Goal: Information Seeking & Learning: Learn about a topic

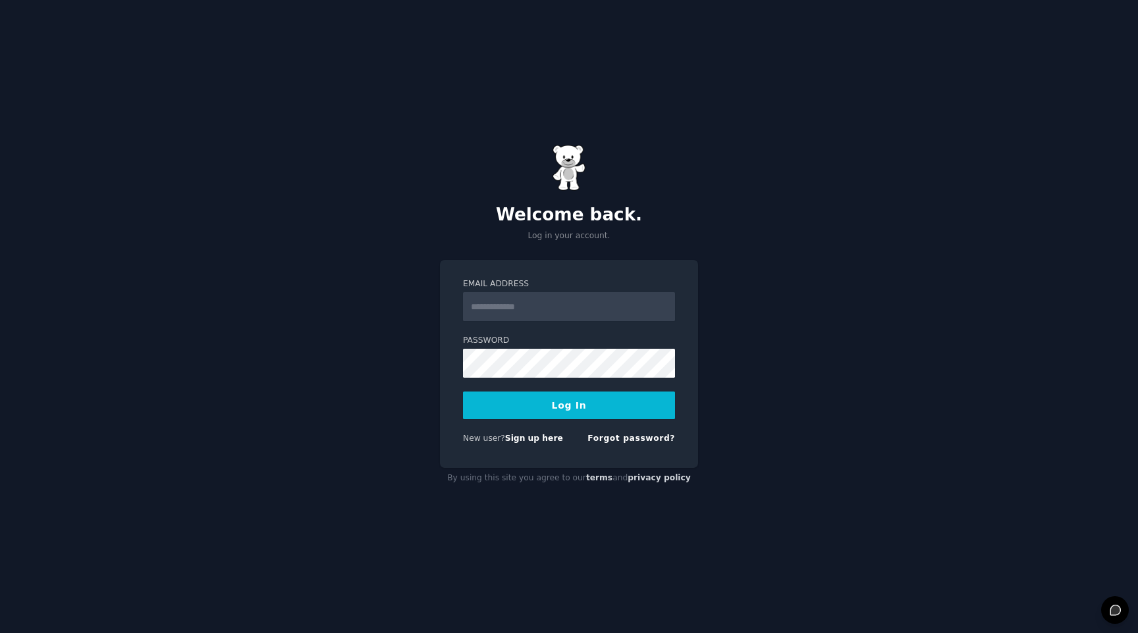
type input "**********"
click at [583, 397] on button "Log In" at bounding box center [569, 406] width 212 height 28
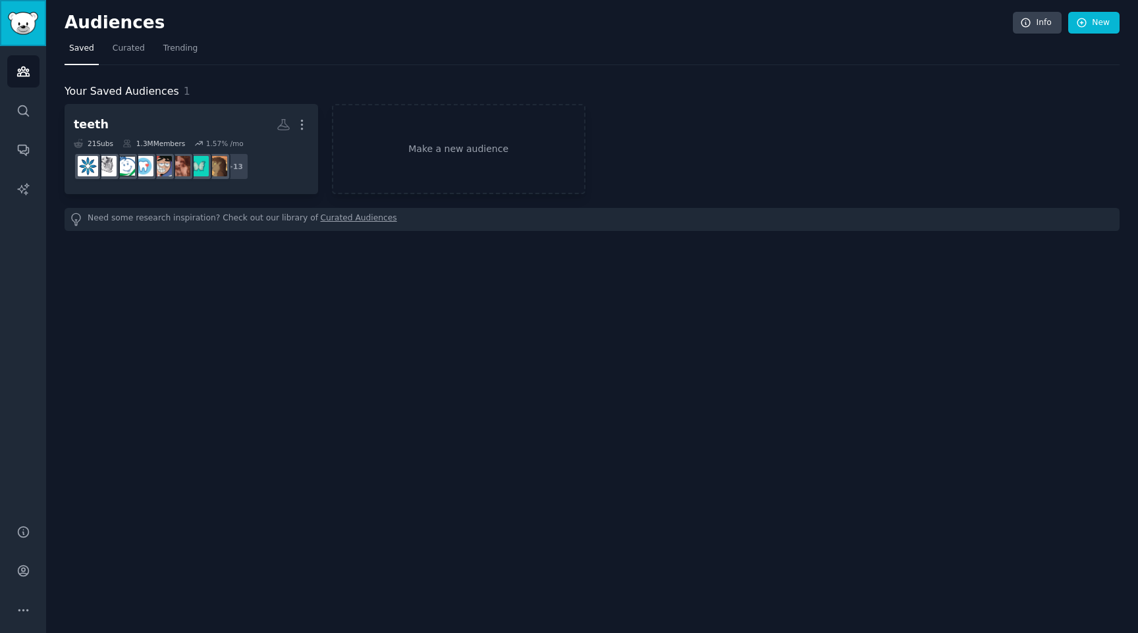
click at [22, 26] on img "Sidebar" at bounding box center [23, 23] width 30 height 23
click at [22, 111] on icon "Sidebar" at bounding box center [23, 111] width 14 height 14
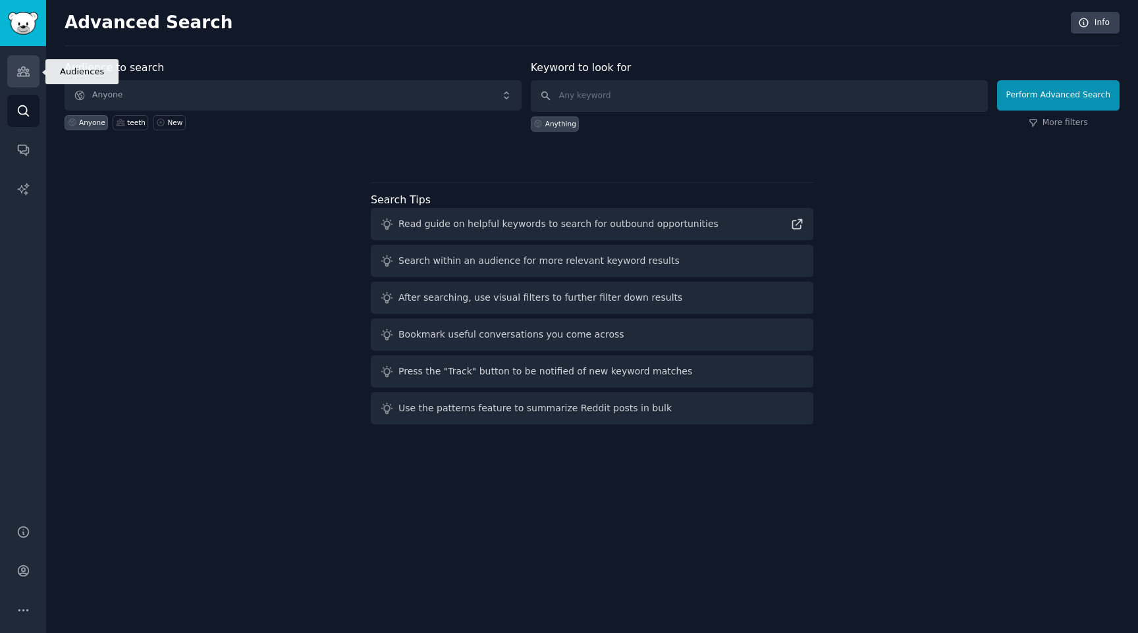
click at [27, 71] on icon "Sidebar" at bounding box center [23, 71] width 12 height 9
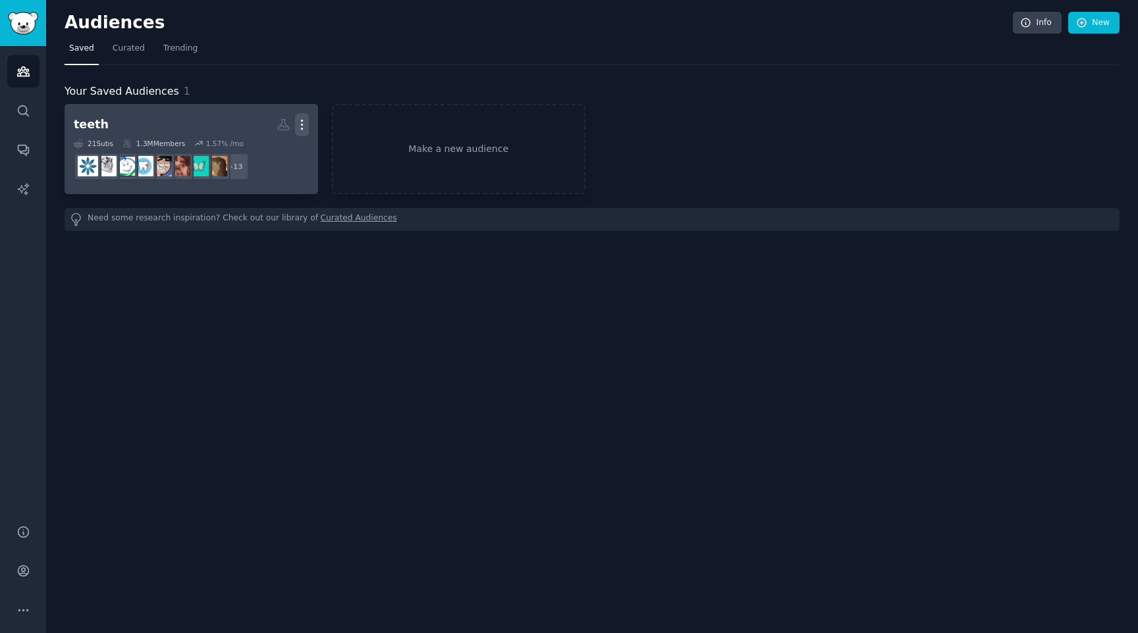
click at [304, 124] on icon "button" at bounding box center [302, 125] width 14 height 14
click at [281, 149] on p "Delete" at bounding box center [266, 153] width 30 height 14
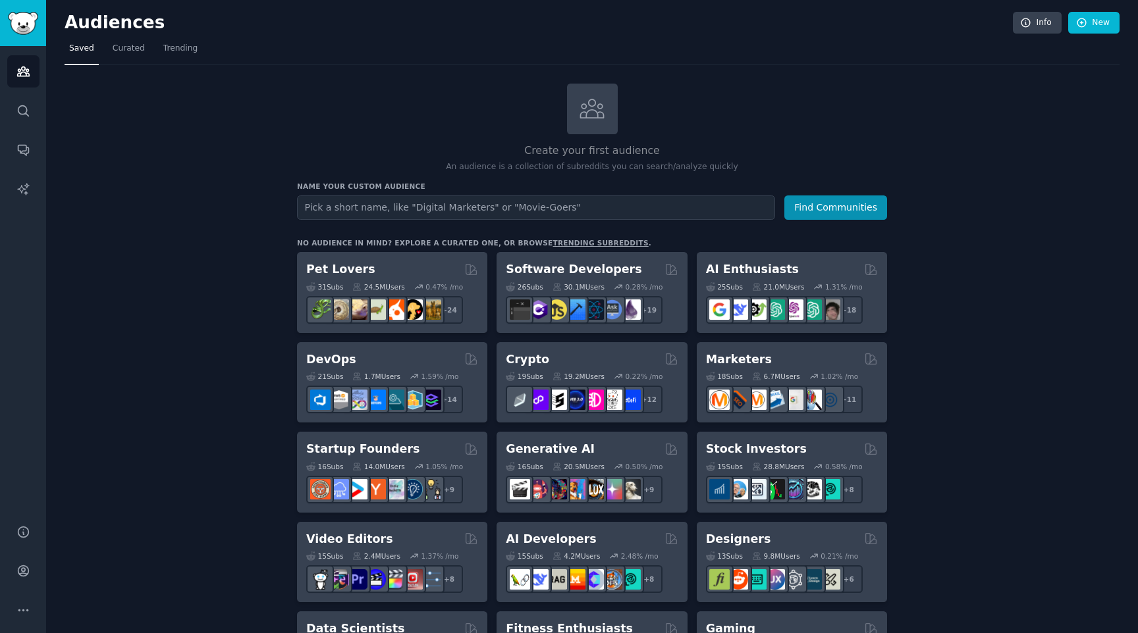
click at [464, 208] on input "text" at bounding box center [536, 208] width 478 height 24
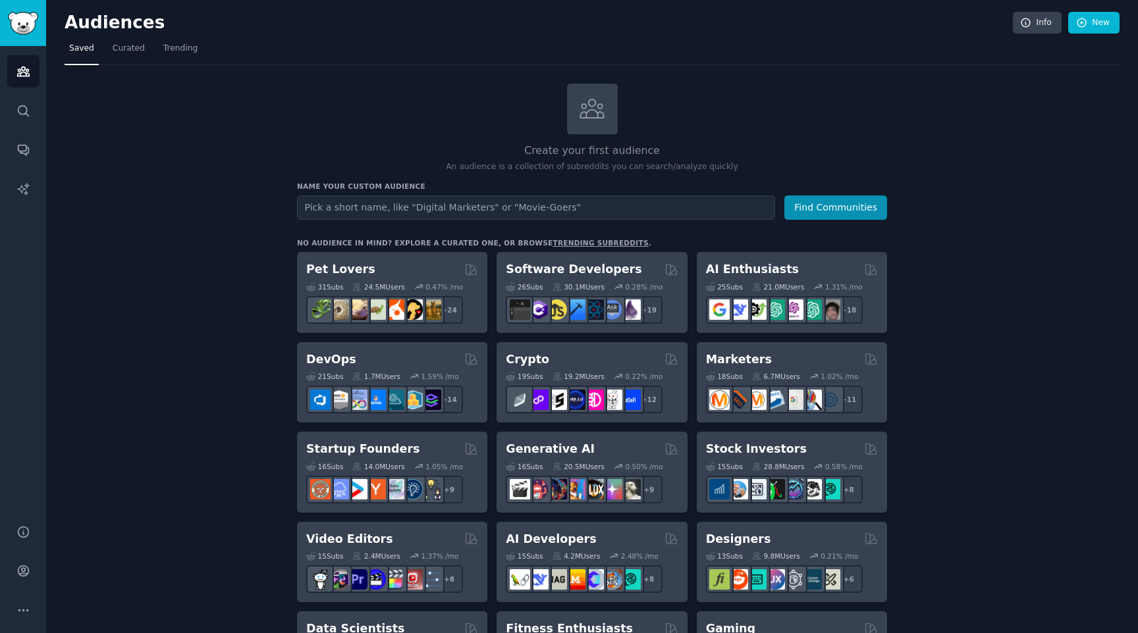
click at [464, 208] on input "text" at bounding box center [536, 208] width 478 height 24
type input "USPS"
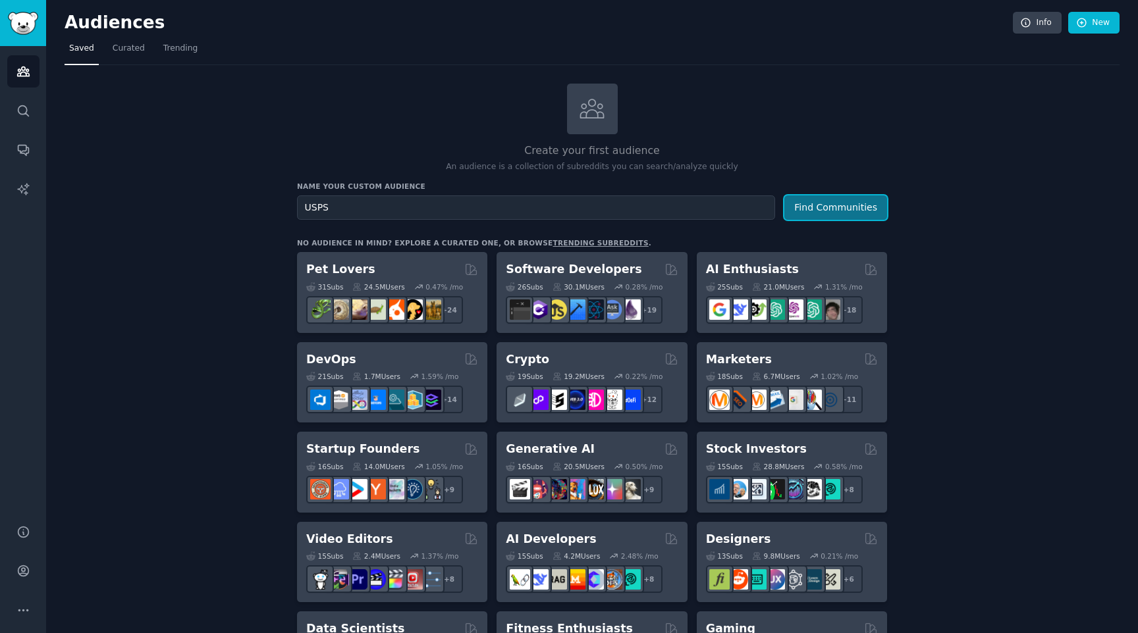
click at [818, 205] on button "Find Communities" at bounding box center [835, 208] width 103 height 24
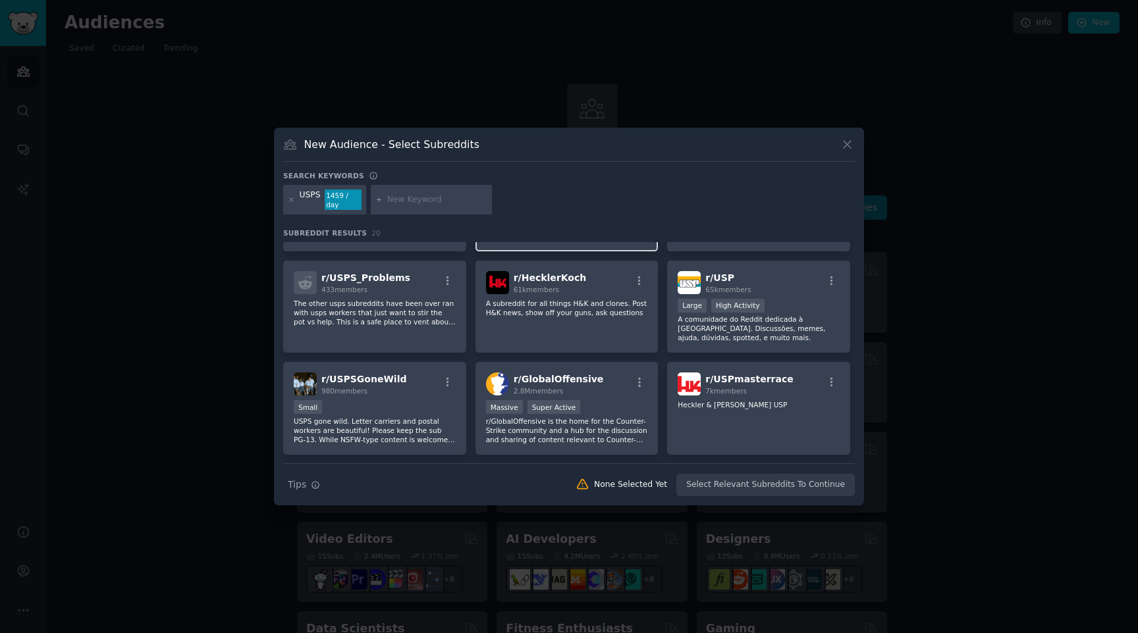
scroll to position [105, 0]
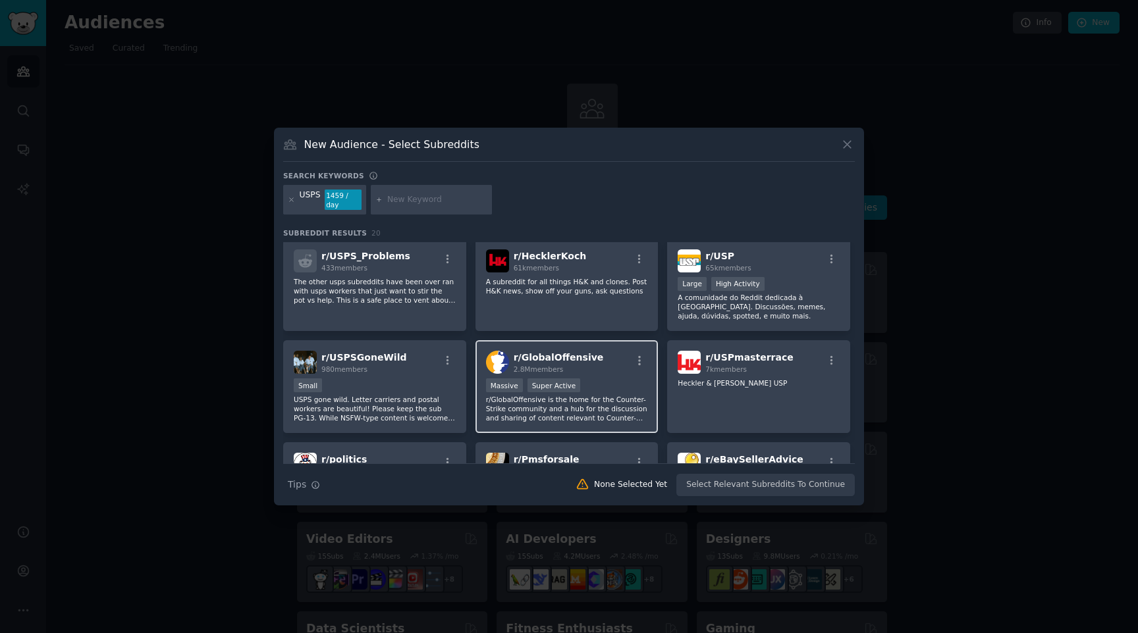
click at [585, 391] on div "Massive Super Active" at bounding box center [567, 387] width 162 height 16
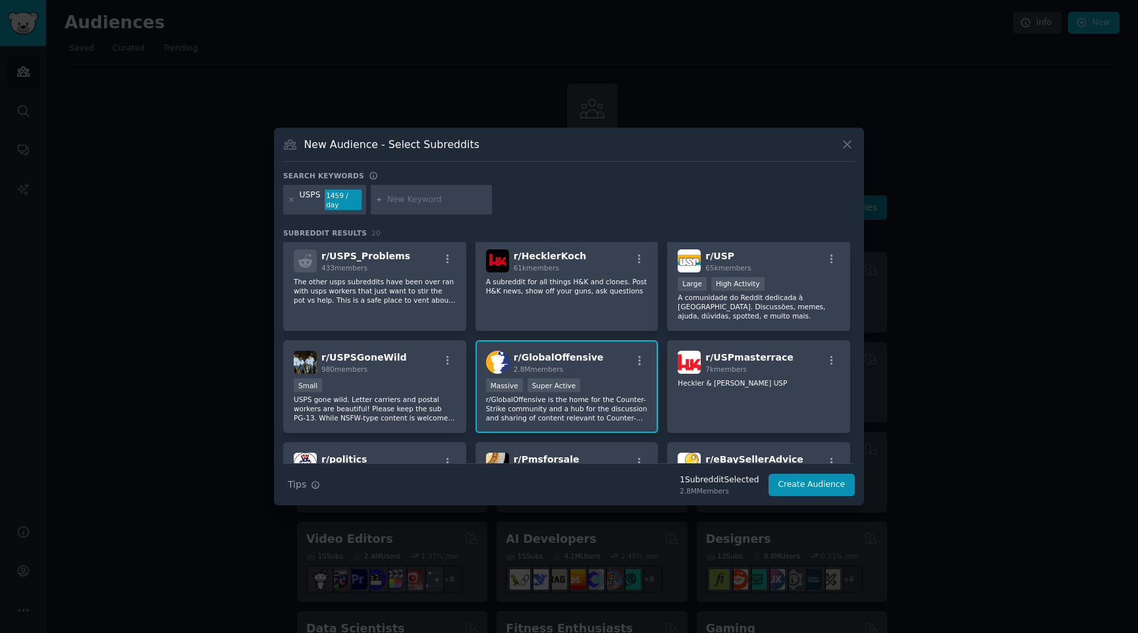
click at [614, 360] on div "r/ GlobalOffensive 2.8M members" at bounding box center [567, 362] width 162 height 23
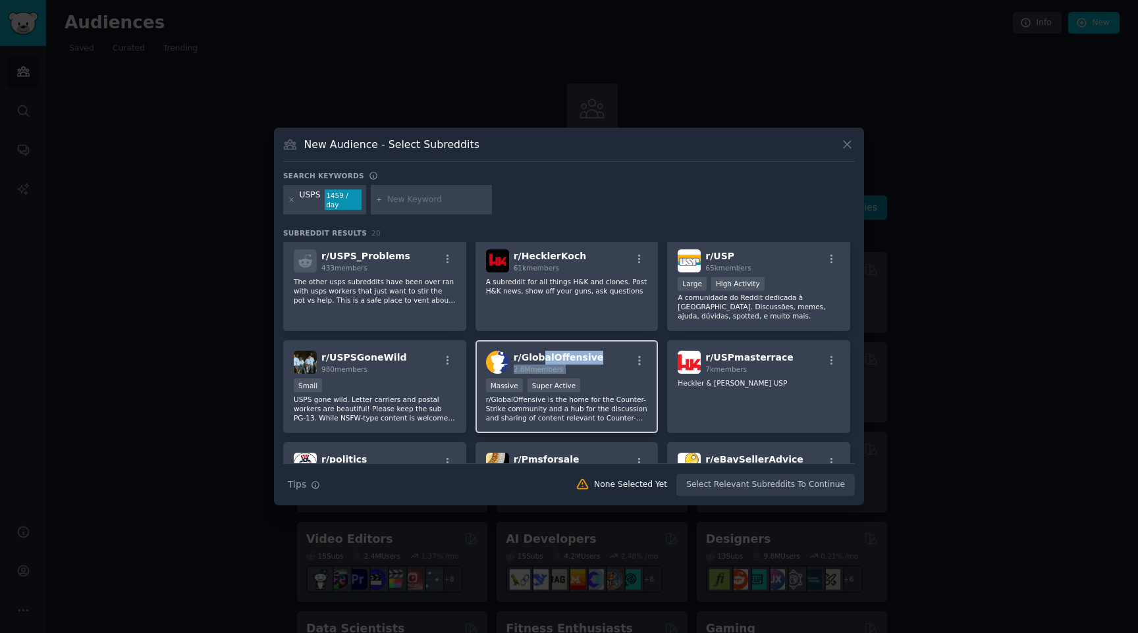
drag, startPoint x: 614, startPoint y: 360, endPoint x: 541, endPoint y: 354, distance: 73.4
click at [541, 354] on div "r/ GlobalOffensive 2.8M members" at bounding box center [567, 362] width 162 height 23
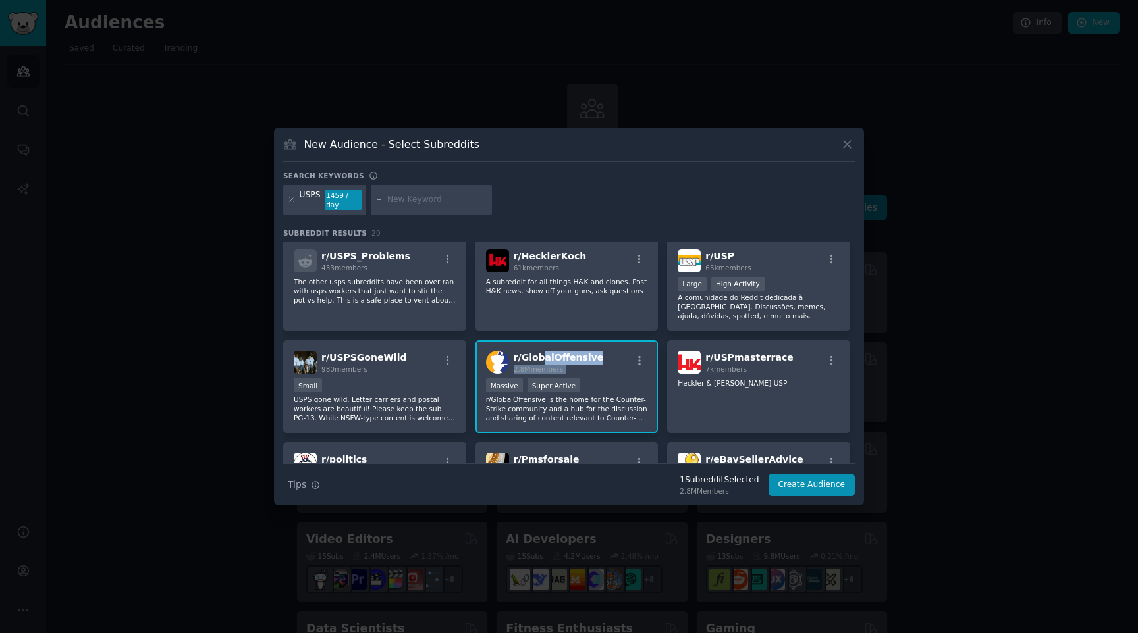
click at [587, 359] on span "r/ GlobalOffensive" at bounding box center [559, 357] width 90 height 11
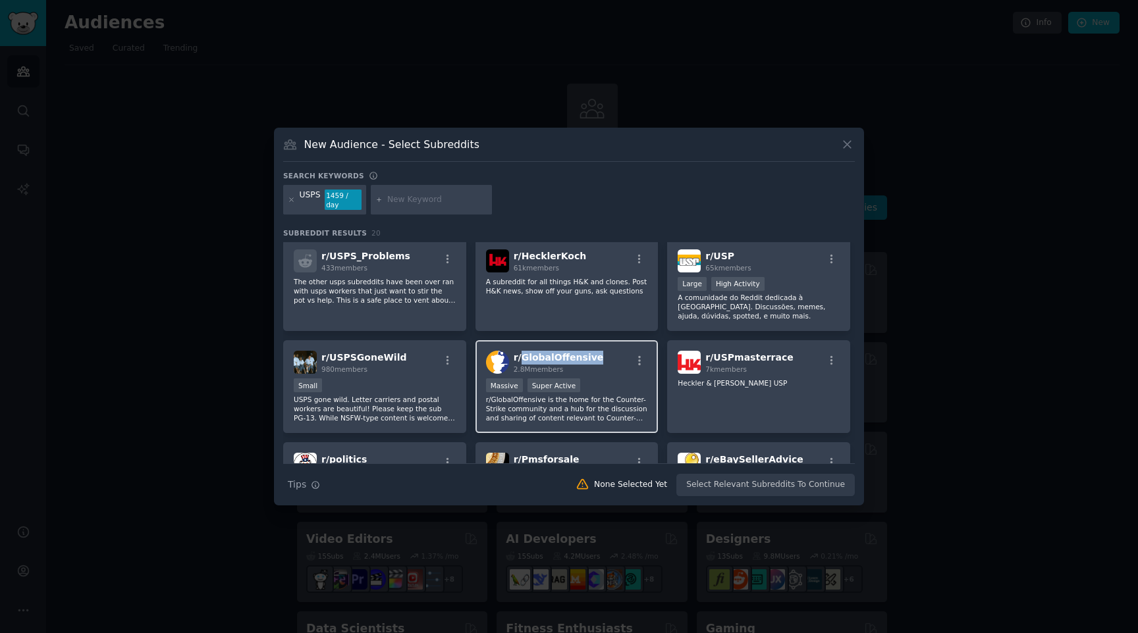
copy span "GlobalOffensive"
drag, startPoint x: 593, startPoint y: 358, endPoint x: 520, endPoint y: 360, distance: 73.1
click at [520, 360] on div "r/ GlobalOffensive 2.8M members" at bounding box center [567, 362] width 162 height 23
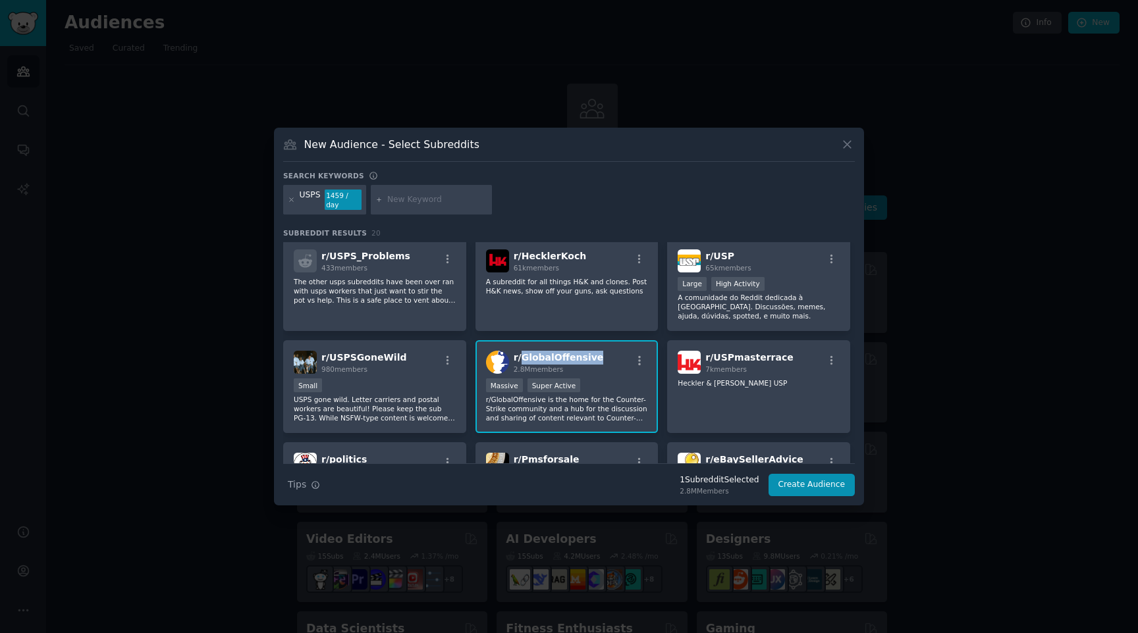
click at [600, 358] on div "r/ GlobalOffensive 2.8M members" at bounding box center [567, 362] width 162 height 23
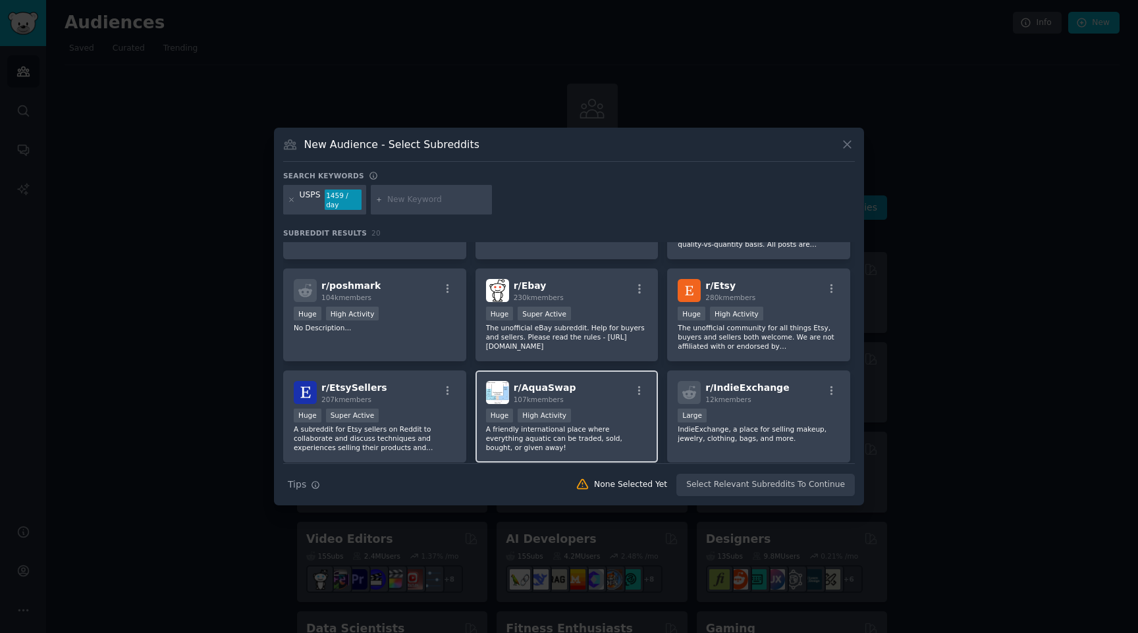
scroll to position [390, 0]
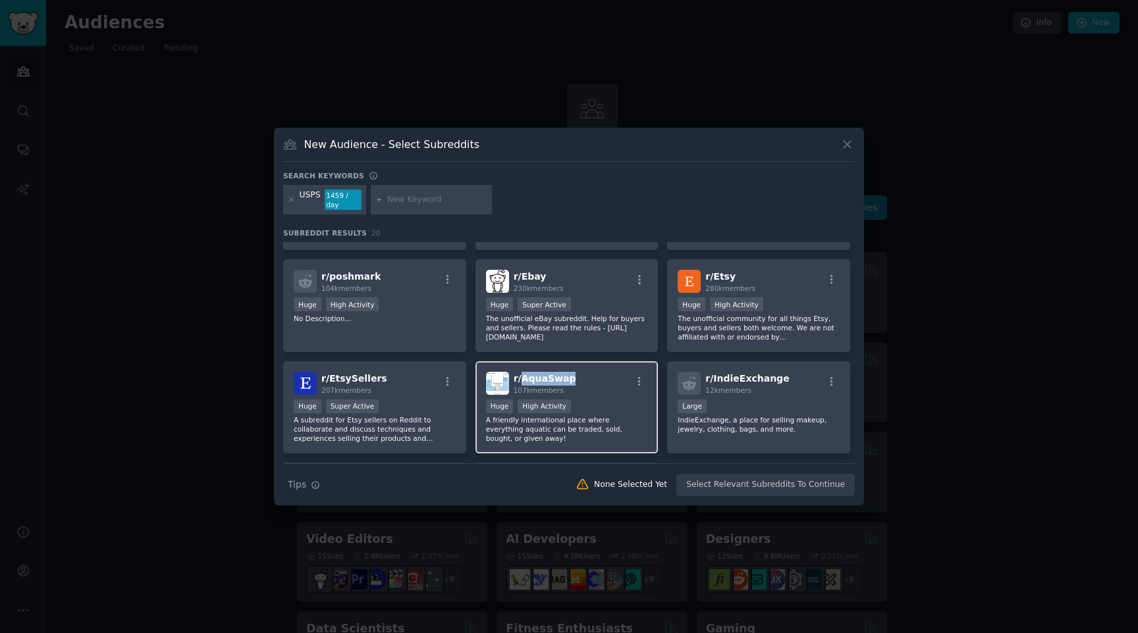
copy span "AquaSwap"
drag, startPoint x: 585, startPoint y: 382, endPoint x: 520, endPoint y: 383, distance: 65.9
click at [520, 383] on div "r/ AquaSwap 107k members" at bounding box center [567, 383] width 162 height 23
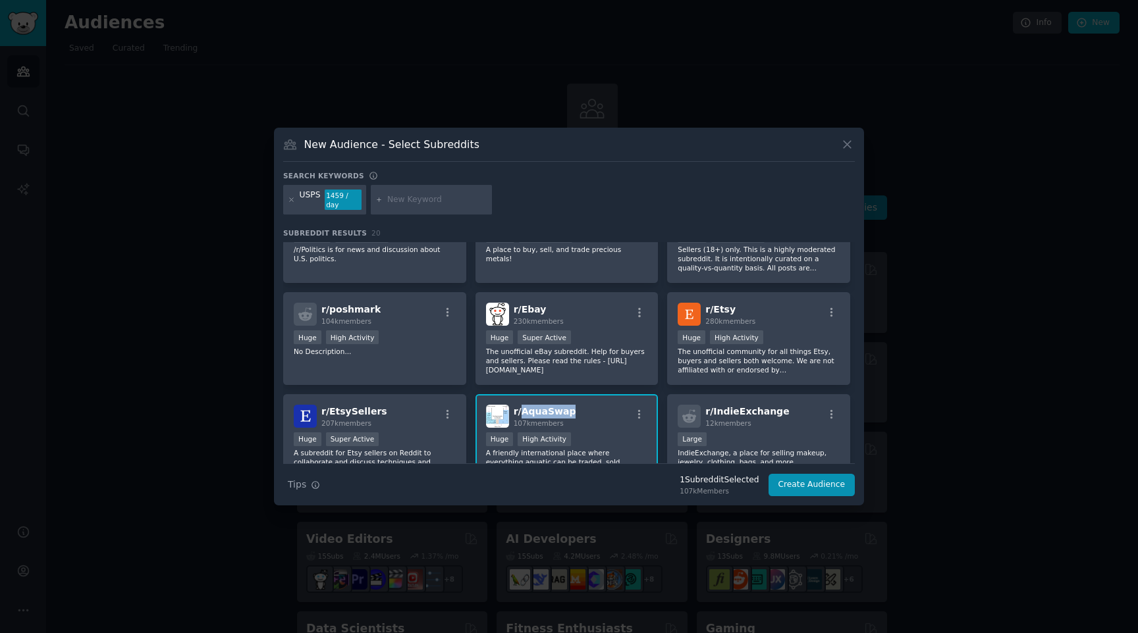
scroll to position [353, 0]
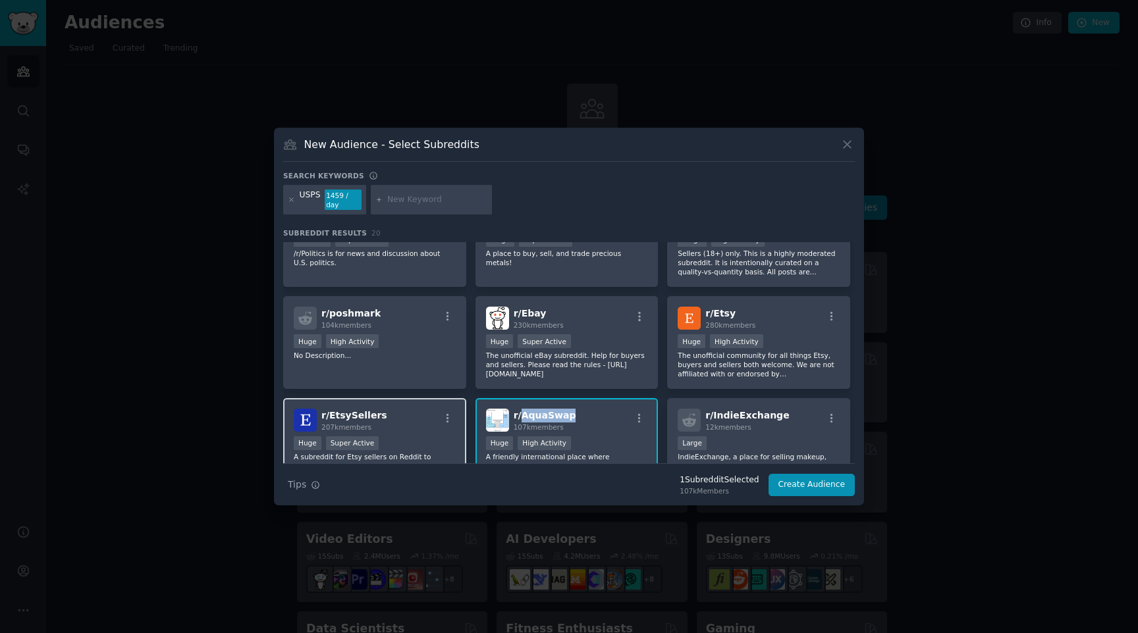
click at [390, 421] on div "r/ EtsySellers 207k members" at bounding box center [375, 420] width 162 height 23
copy span "EtsySellers"
drag, startPoint x: 387, startPoint y: 414, endPoint x: 329, endPoint y: 417, distance: 57.4
click at [329, 417] on div "r/ EtsySellers 207k members" at bounding box center [375, 420] width 162 height 23
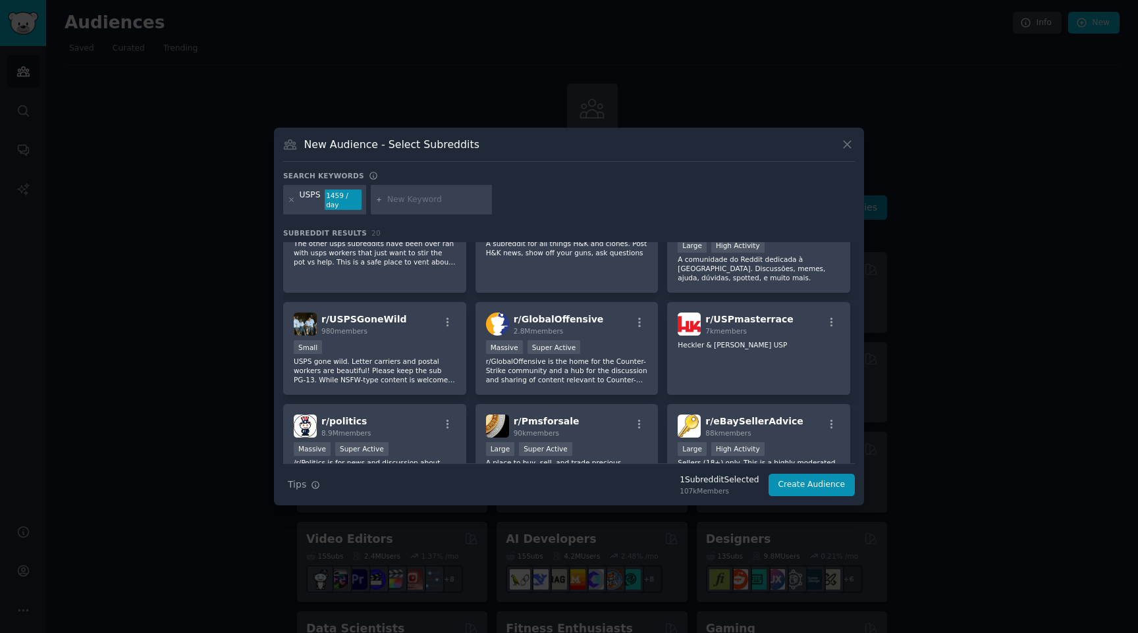
scroll to position [89, 0]
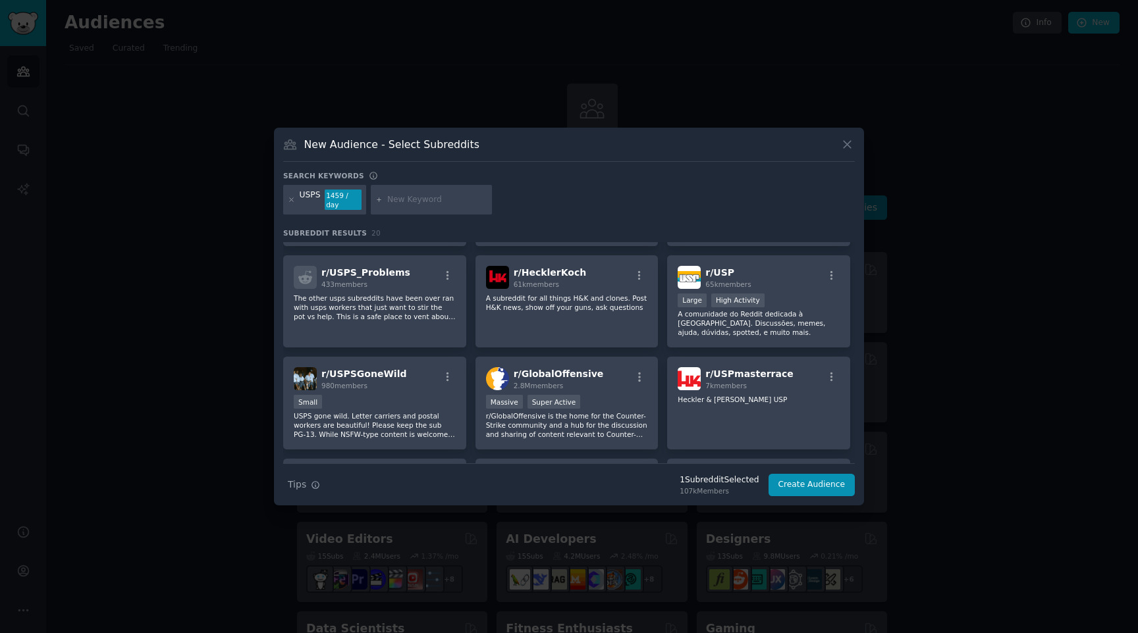
click at [286, 198] on div "USPS 1459 / day" at bounding box center [324, 200] width 83 height 30
click at [288, 200] on icon at bounding box center [291, 199] width 7 height 7
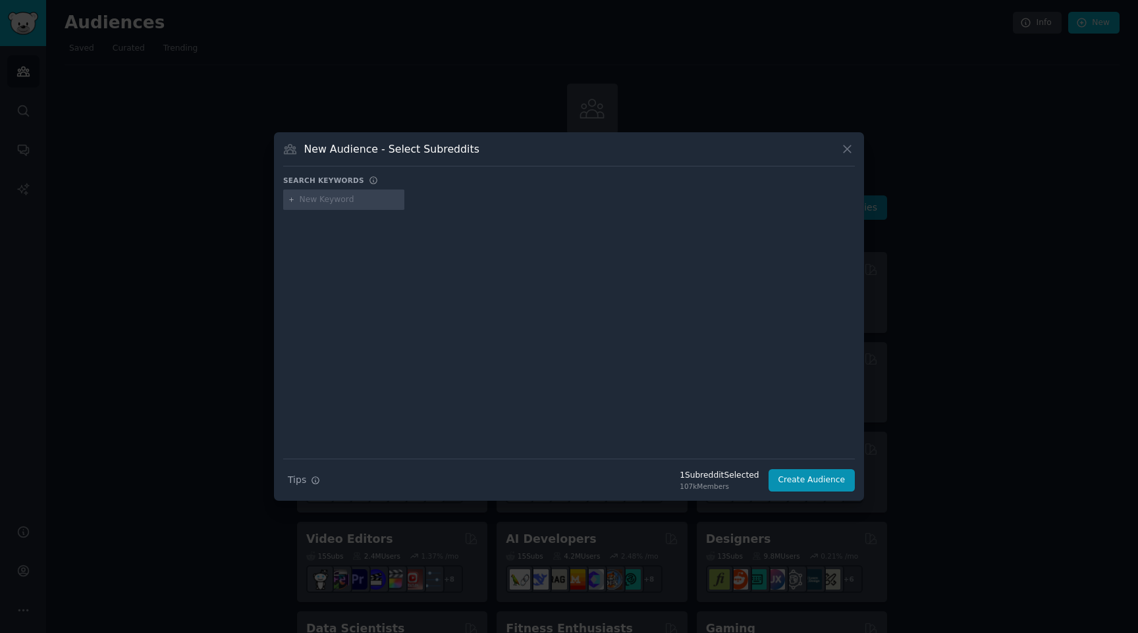
click at [314, 205] on input "text" at bounding box center [350, 200] width 100 height 12
type input "ticket"
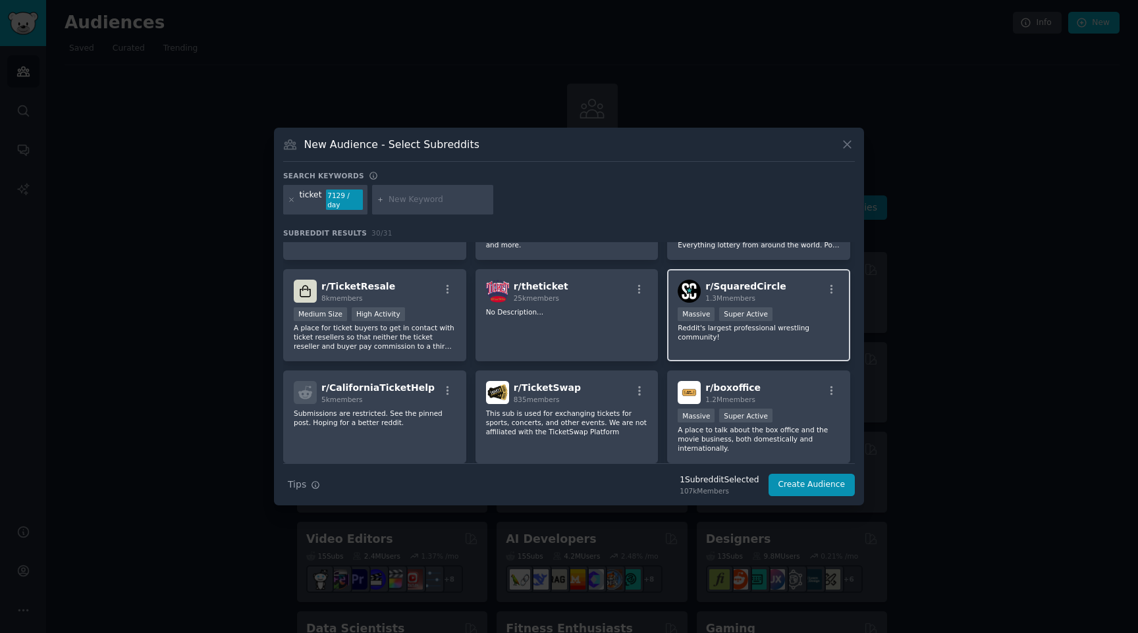
scroll to position [78, 0]
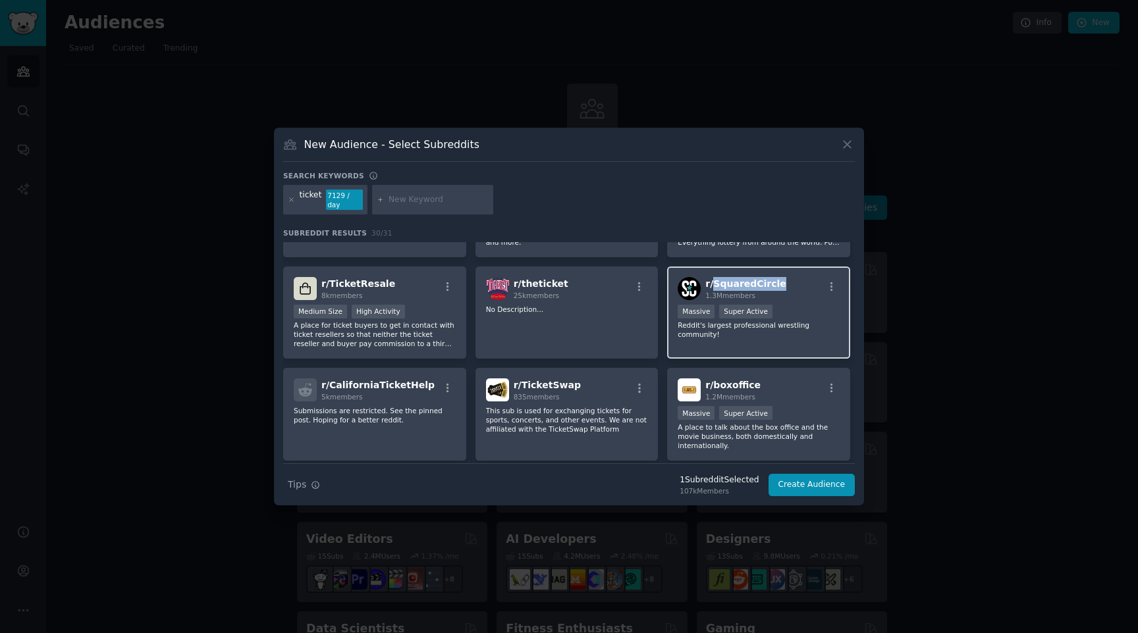
copy span "SquaredCircle"
drag, startPoint x: 782, startPoint y: 281, endPoint x: 709, endPoint y: 281, distance: 72.4
click at [709, 281] on div "r/ SquaredCircle 1.3M members" at bounding box center [759, 288] width 162 height 23
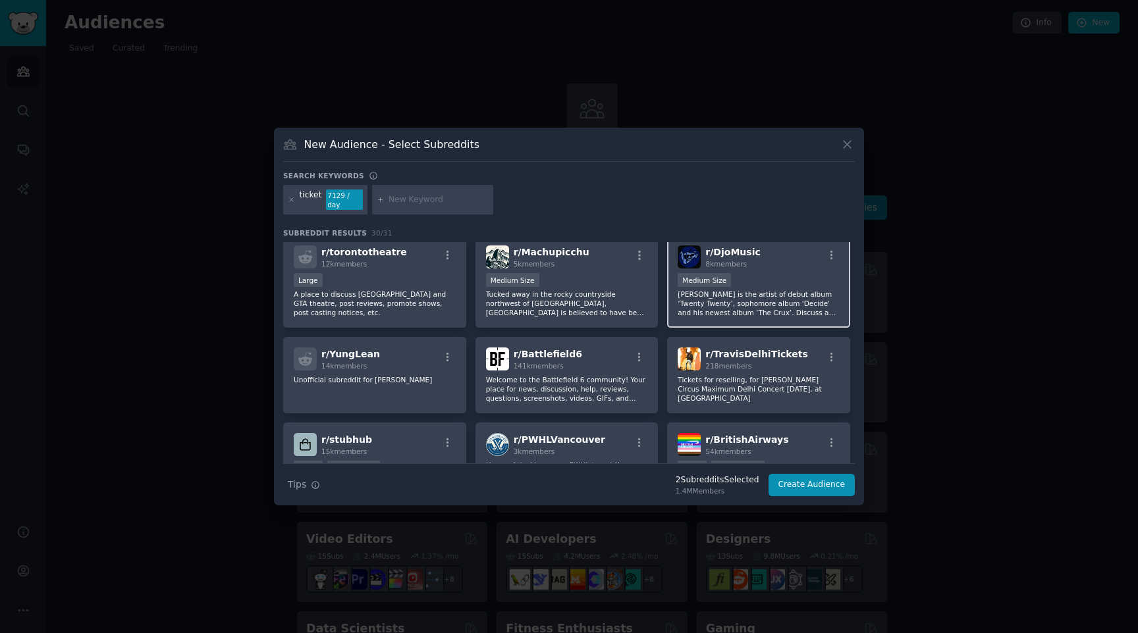
scroll to position [621, 0]
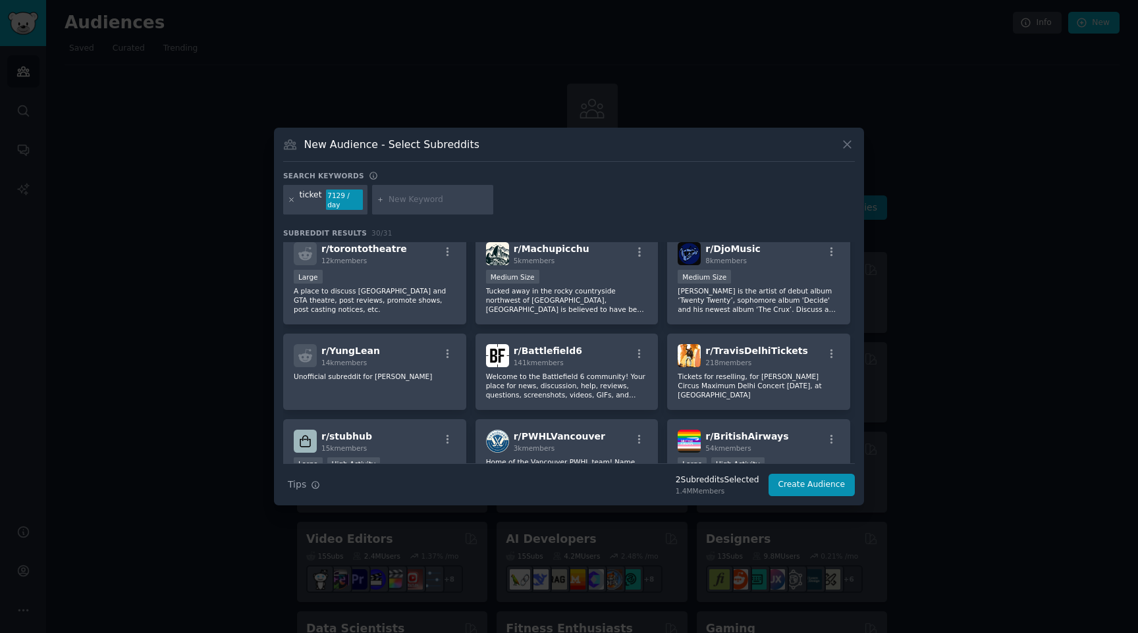
click at [288, 201] on icon at bounding box center [291, 199] width 7 height 7
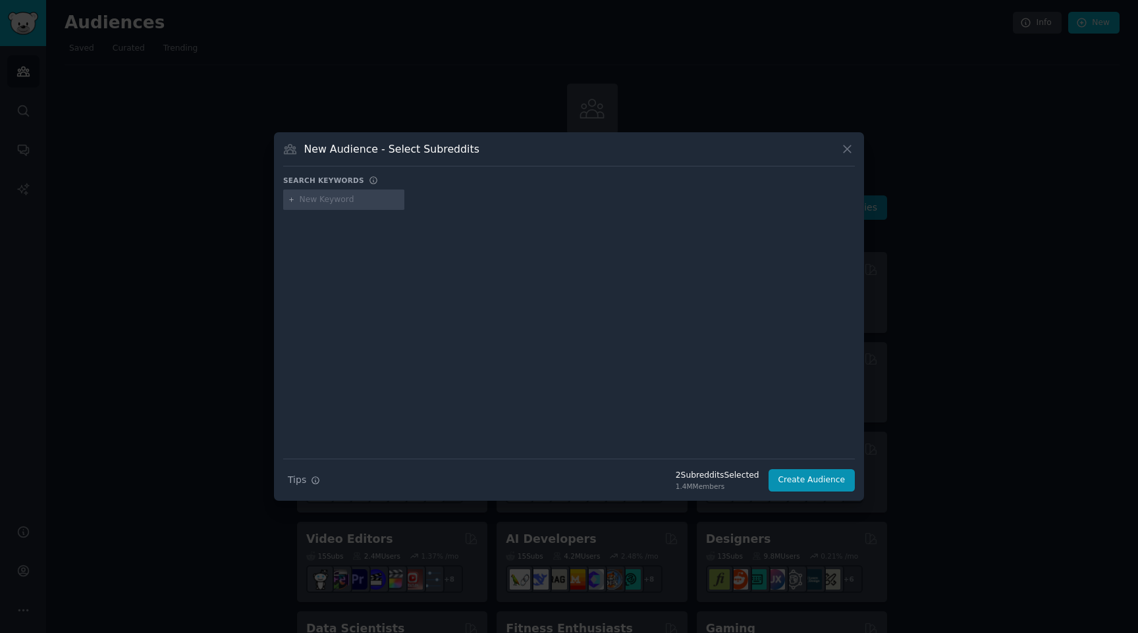
click at [334, 201] on input "text" at bounding box center [350, 200] width 100 height 12
type input "note"
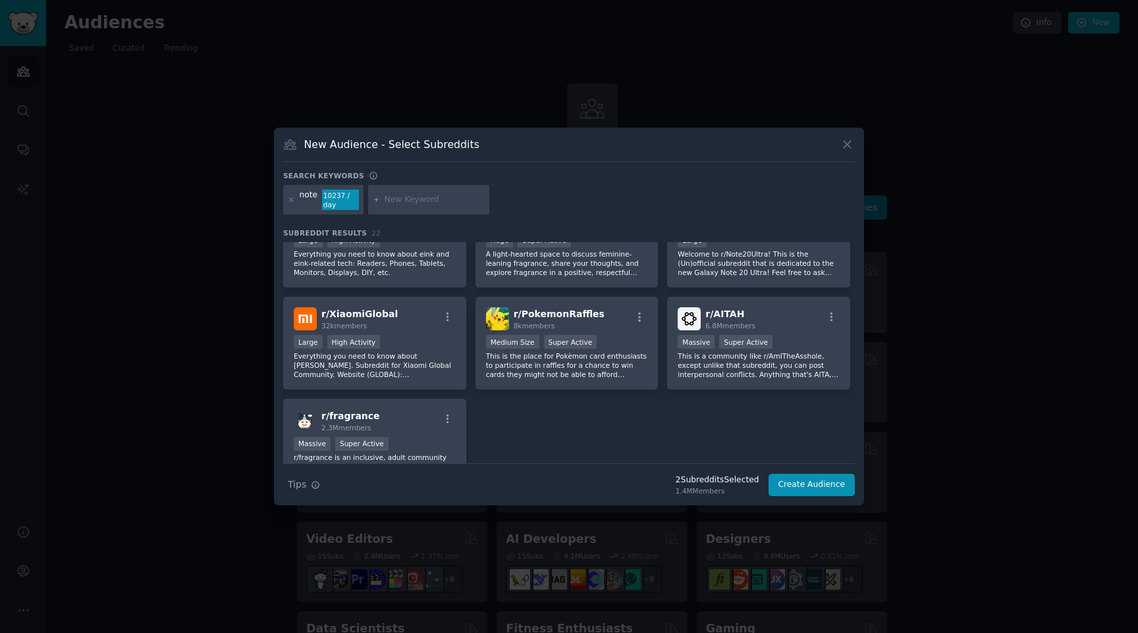
scroll to position [583, 0]
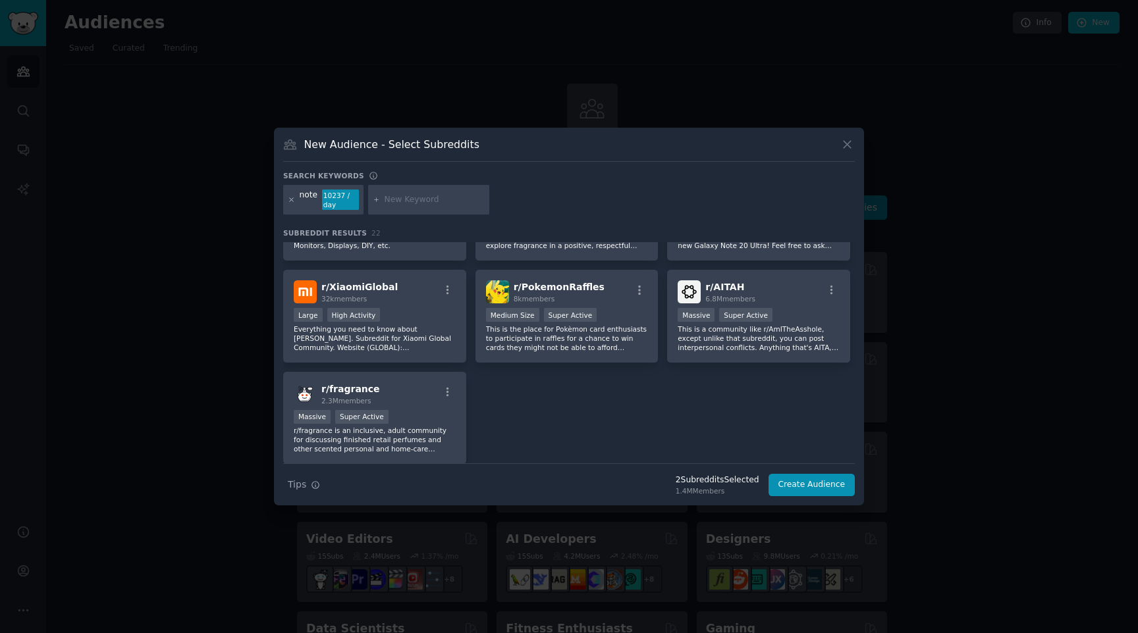
click at [288, 200] on icon at bounding box center [291, 199] width 7 height 7
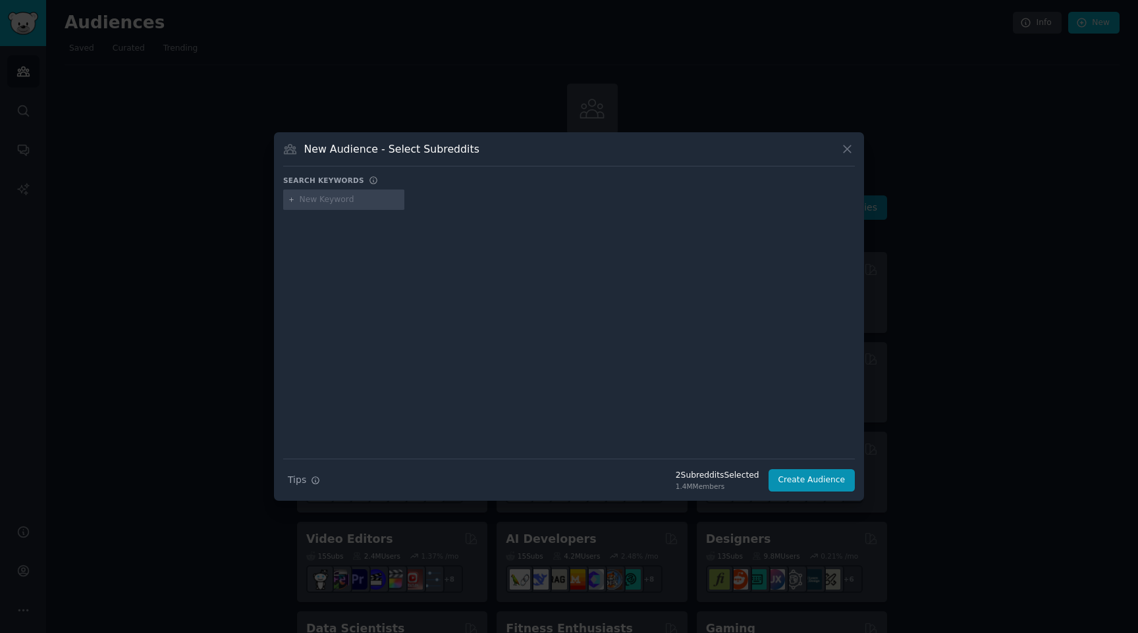
click at [310, 205] on input "text" at bounding box center [350, 200] width 100 height 12
type input "receipt"
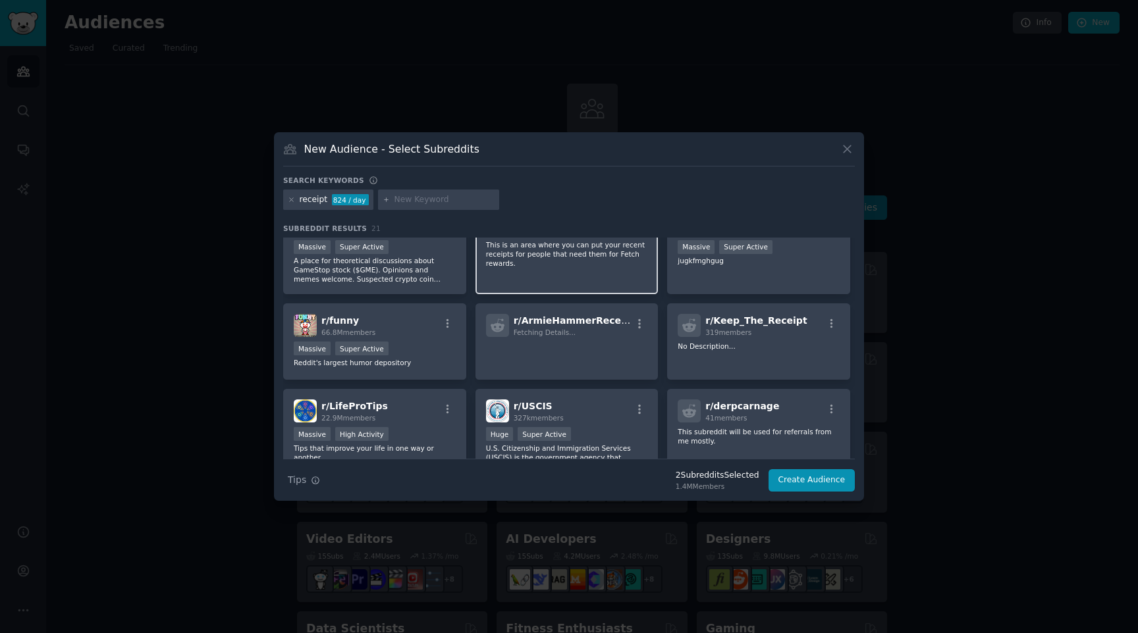
scroll to position [141, 0]
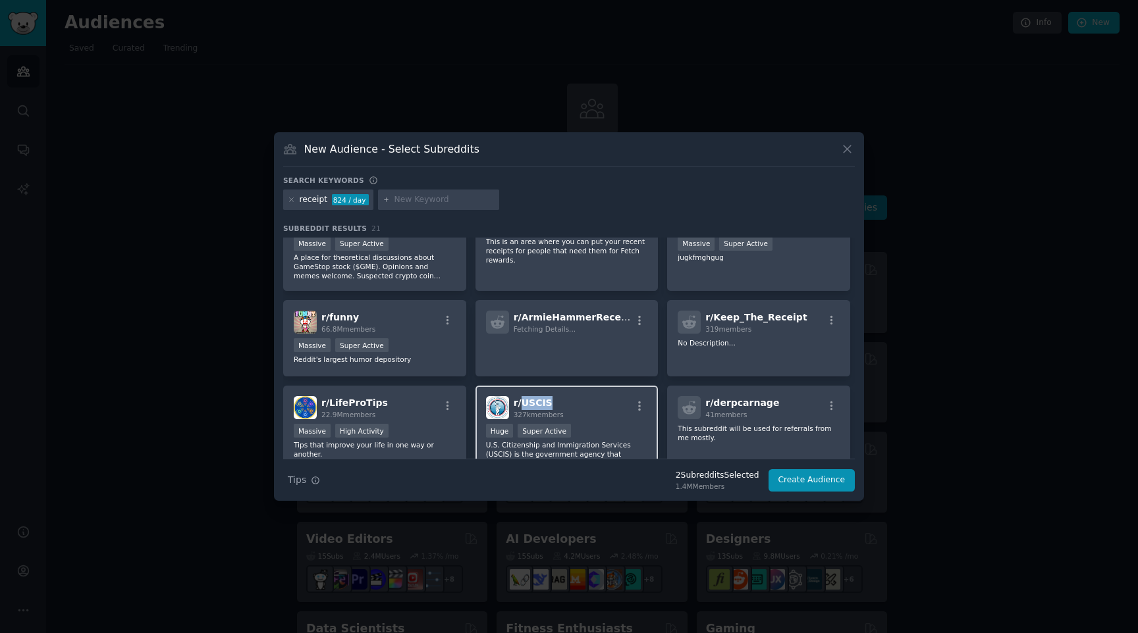
copy span "USCIS"
drag, startPoint x: 558, startPoint y: 400, endPoint x: 520, endPoint y: 404, distance: 38.4
click at [520, 404] on h2 "r/ USCIS 327k members" at bounding box center [539, 407] width 50 height 23
click at [621, 402] on div "r/ USCIS 327k members" at bounding box center [567, 407] width 162 height 23
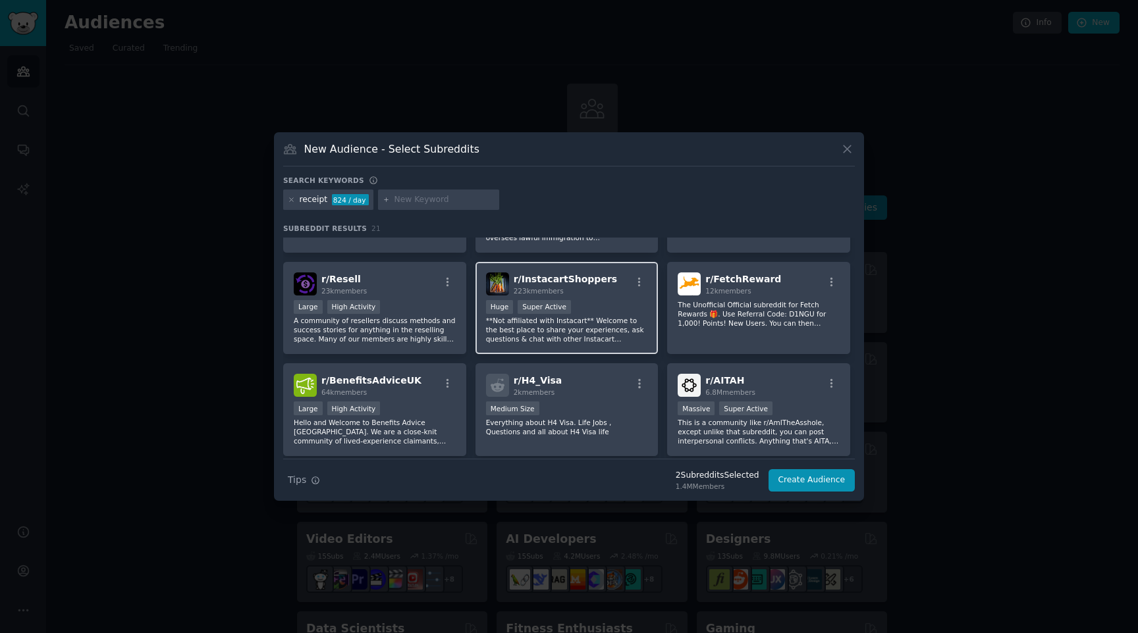
scroll to position [371, 0]
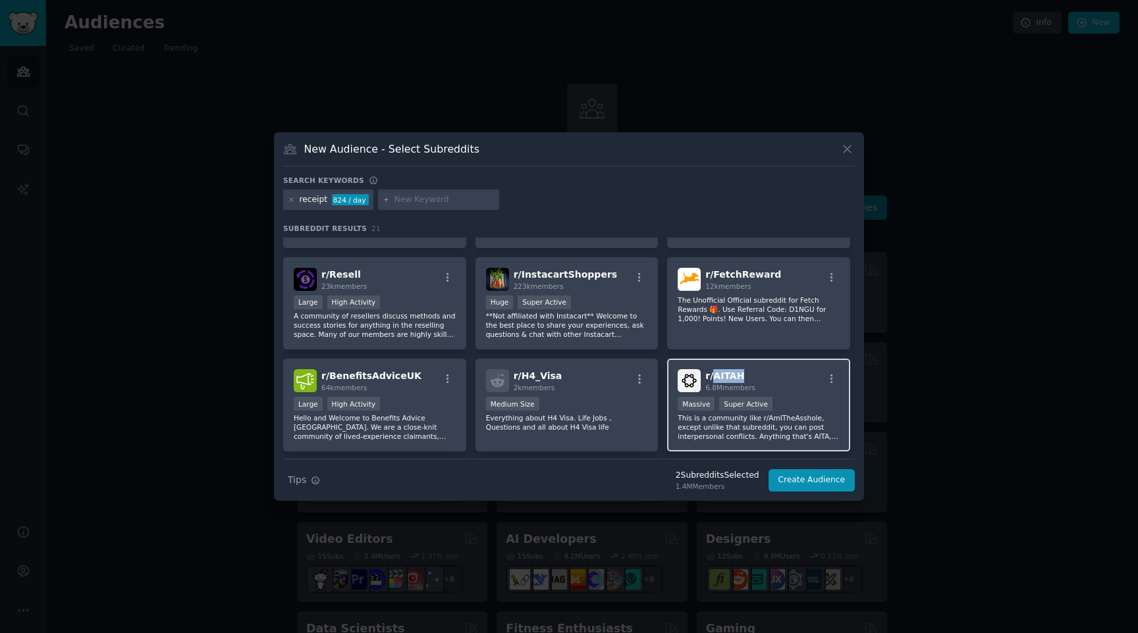
copy span "AITAH"
drag, startPoint x: 769, startPoint y: 374, endPoint x: 711, endPoint y: 381, distance: 58.3
click at [711, 381] on div "r/ AITAH 6.8M members" at bounding box center [759, 380] width 162 height 23
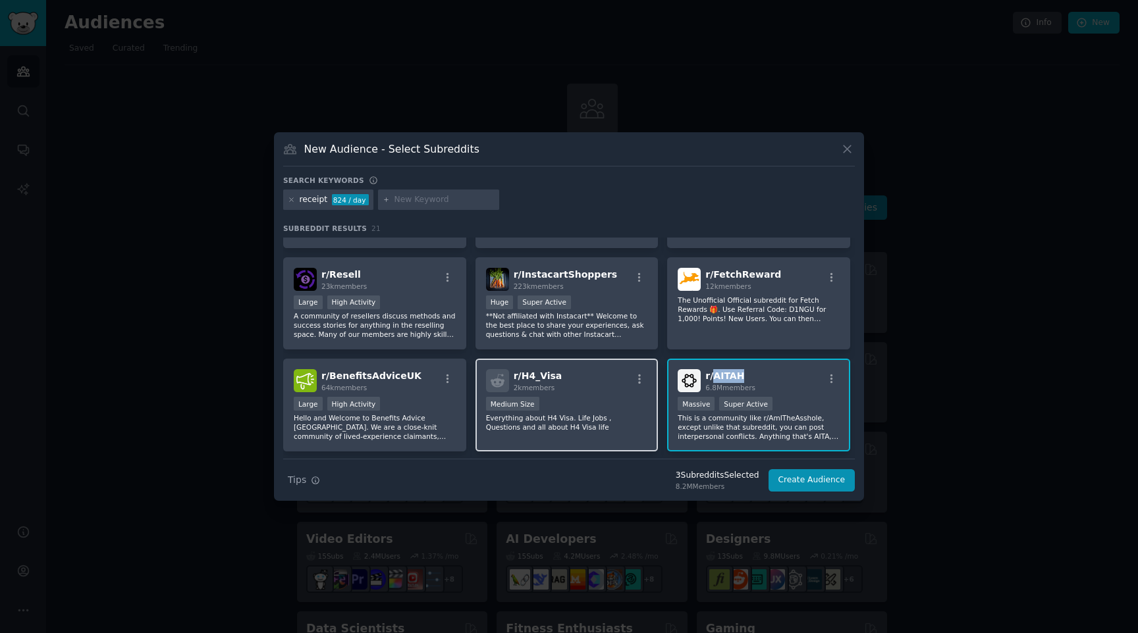
click at [581, 381] on div "r/ H4_Visa 2k members" at bounding box center [567, 380] width 162 height 23
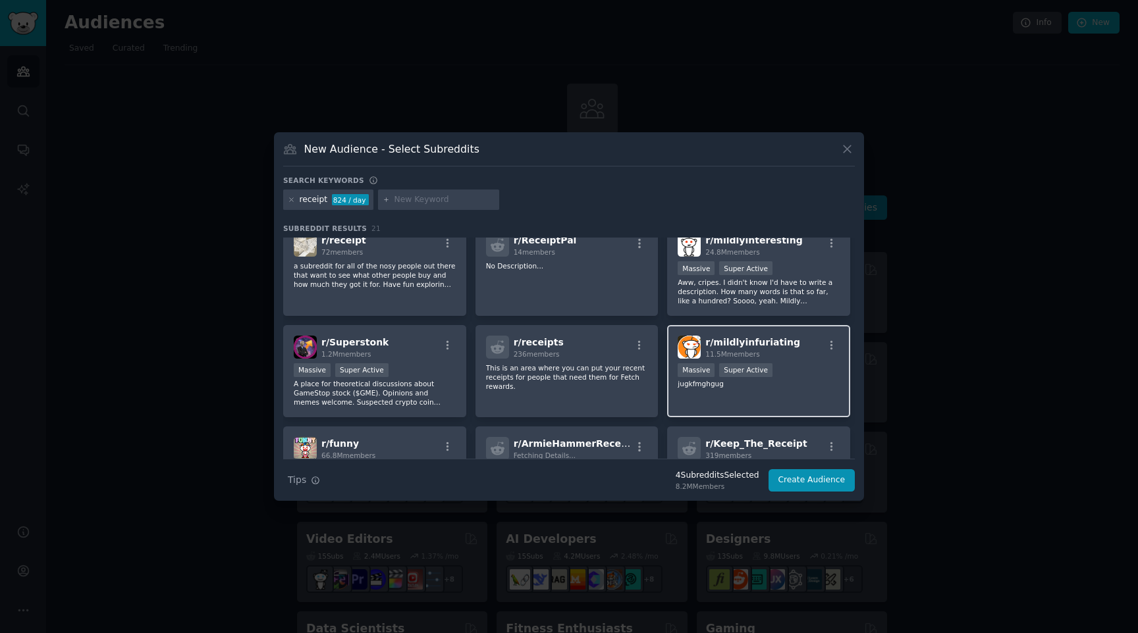
scroll to position [0, 0]
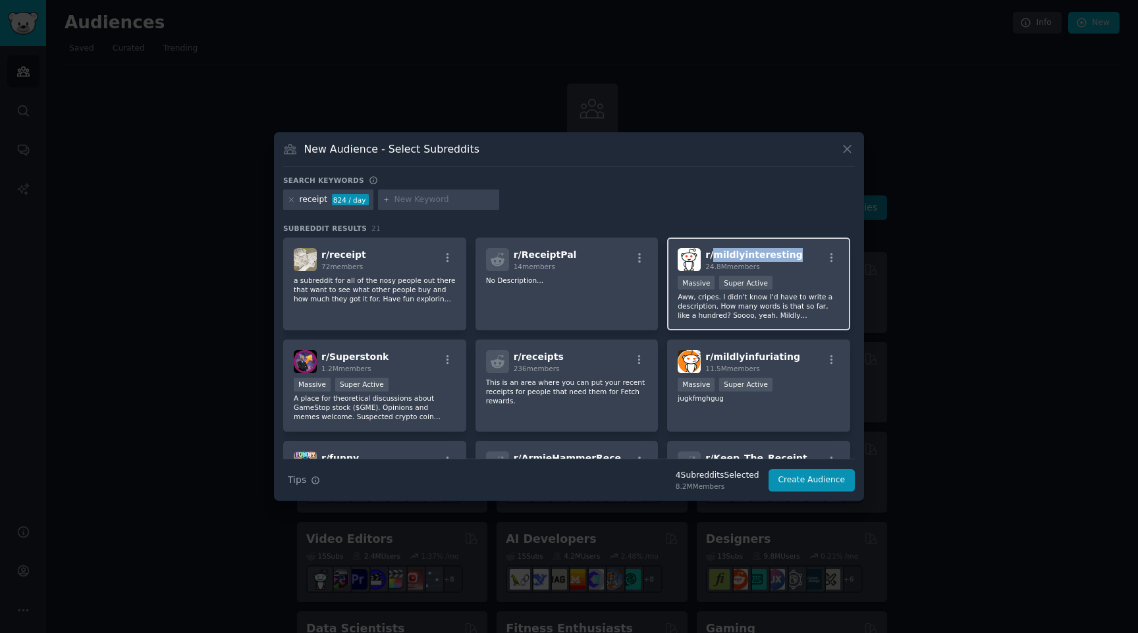
copy span "mildlyinteresting"
drag, startPoint x: 794, startPoint y: 257, endPoint x: 712, endPoint y: 259, distance: 82.3
click at [712, 259] on div "r/ mildlyinteresting 24.8M members" at bounding box center [759, 259] width 162 height 23
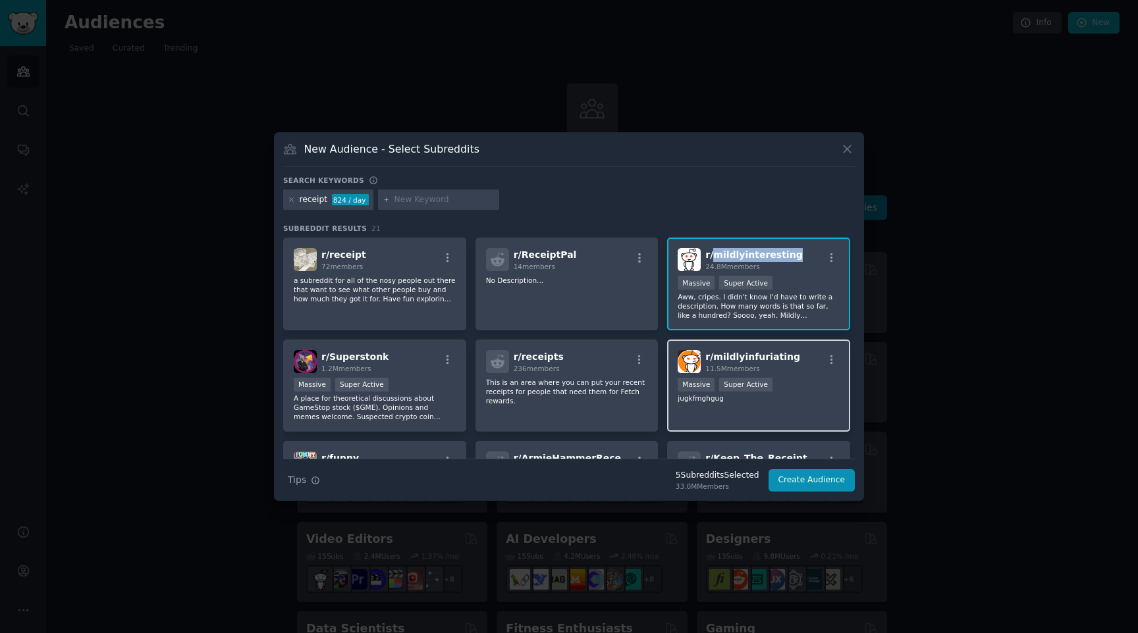
click at [795, 356] on div "r/ mildlyinfuriating 11.5M members" at bounding box center [759, 361] width 162 height 23
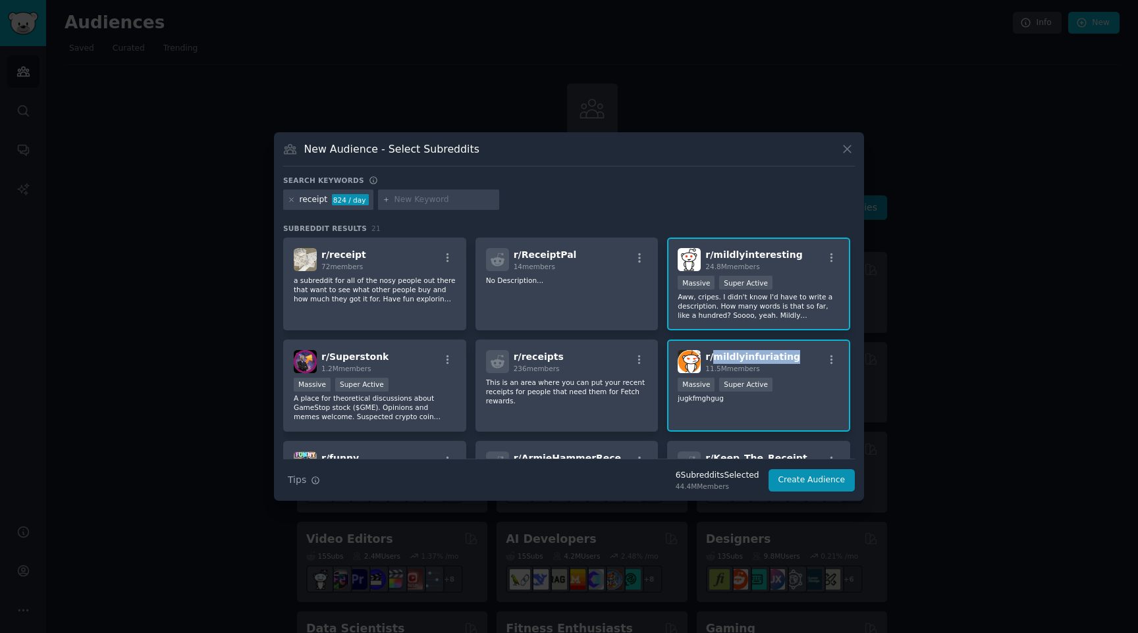
copy span "mildlyinfuriating"
drag, startPoint x: 795, startPoint y: 356, endPoint x: 713, endPoint y: 359, distance: 83.0
click at [713, 359] on div "r/ mildlyinfuriating 11.5M members" at bounding box center [759, 361] width 162 height 23
click at [294, 202] on icon at bounding box center [291, 199] width 7 height 7
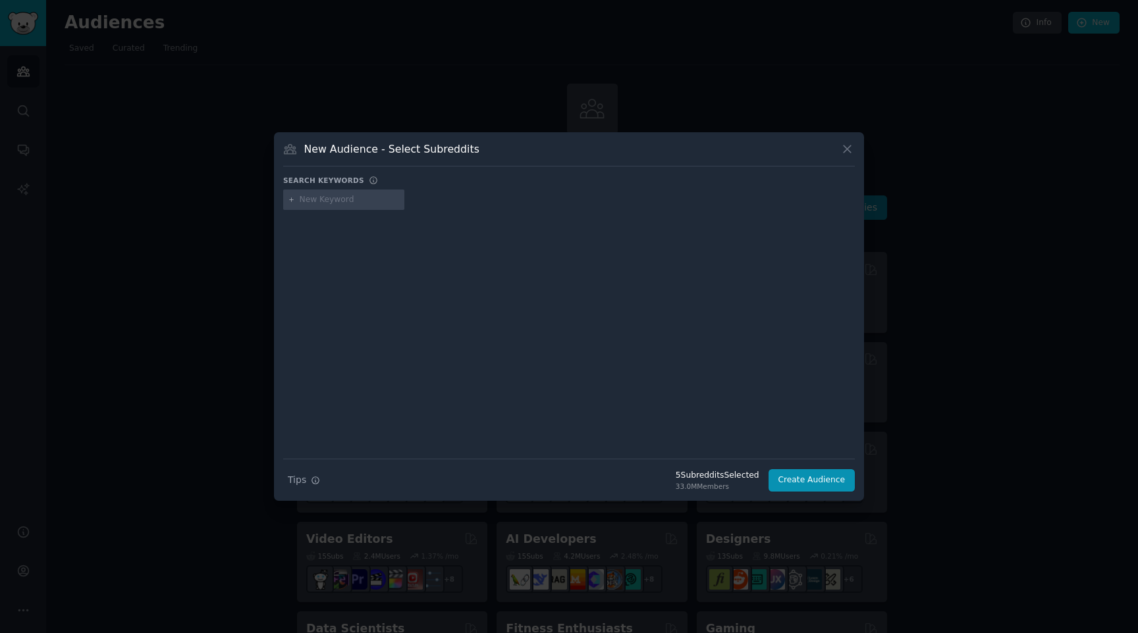
click at [333, 200] on input "text" at bounding box center [350, 200] width 100 height 12
type input "complaint"
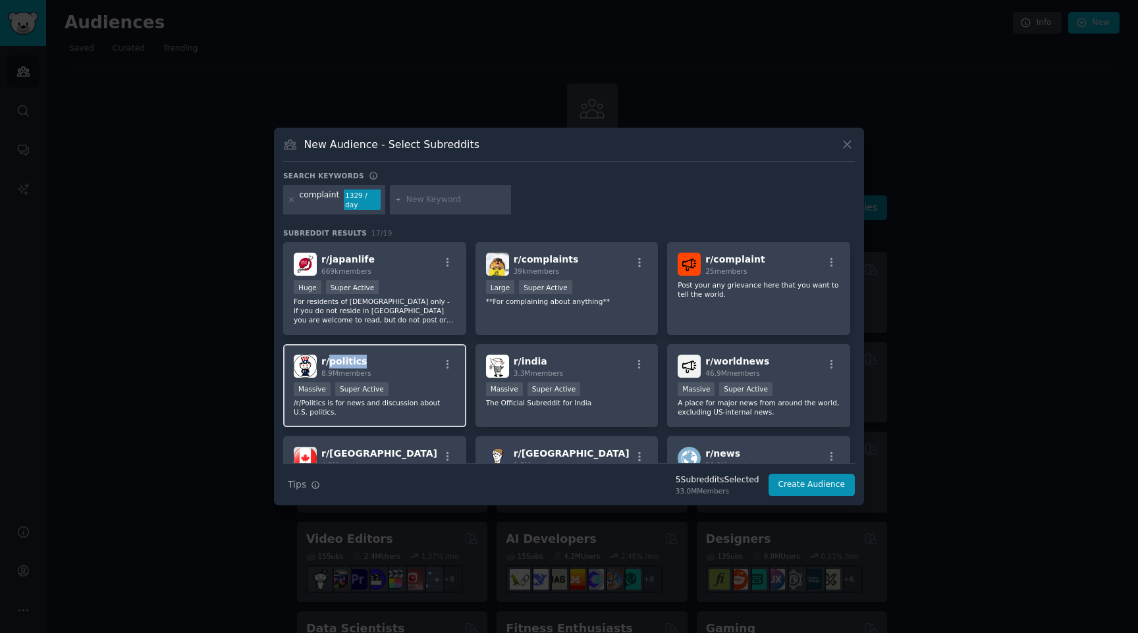
copy span "politics"
drag, startPoint x: 376, startPoint y: 357, endPoint x: 329, endPoint y: 357, distance: 46.8
click at [329, 357] on div "r/ politics 8.9M members" at bounding box center [375, 366] width 162 height 23
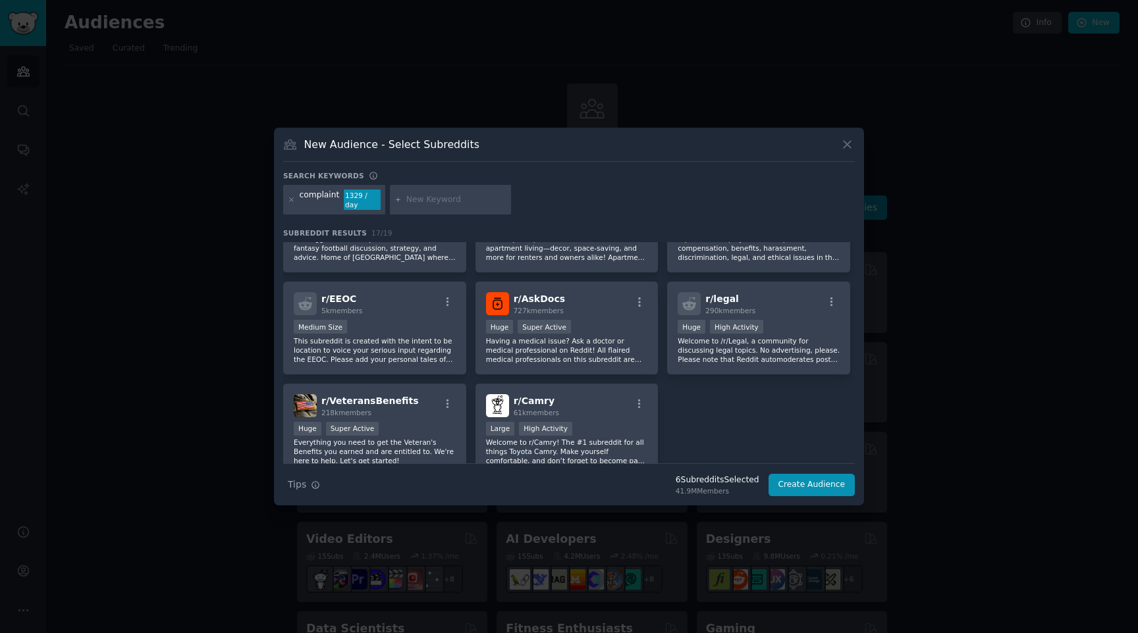
scroll to position [369, 0]
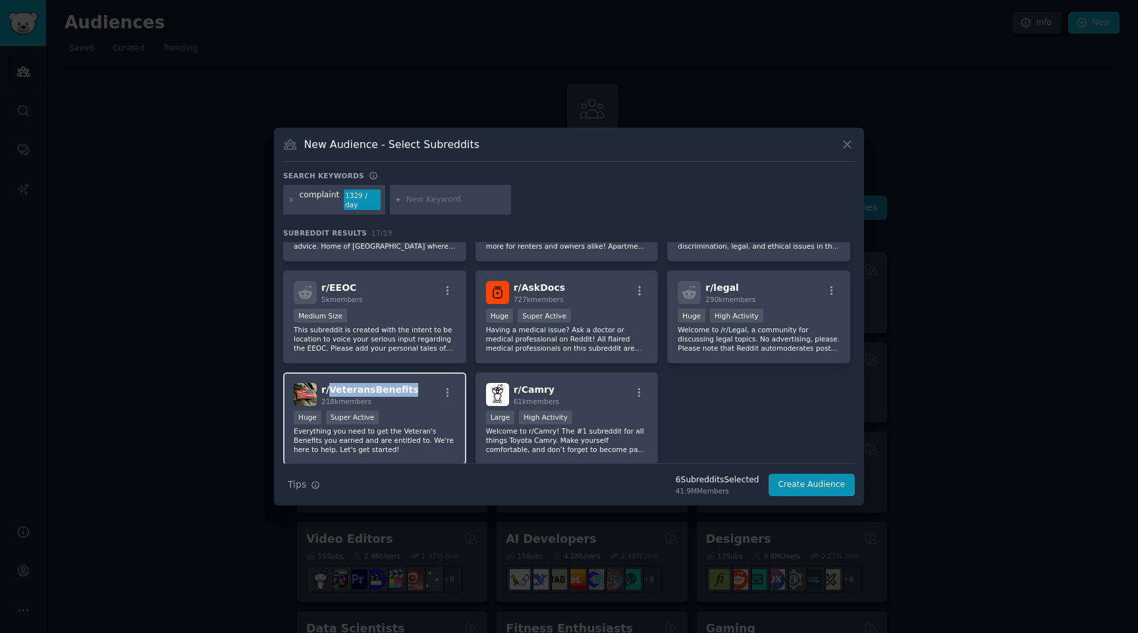
copy span "VeteransBenefits"
drag, startPoint x: 414, startPoint y: 385, endPoint x: 329, endPoint y: 391, distance: 85.2
click at [329, 391] on div "r/ VeteransBenefits 218k members" at bounding box center [375, 394] width 162 height 23
click at [292, 202] on icon at bounding box center [291, 199] width 7 height 7
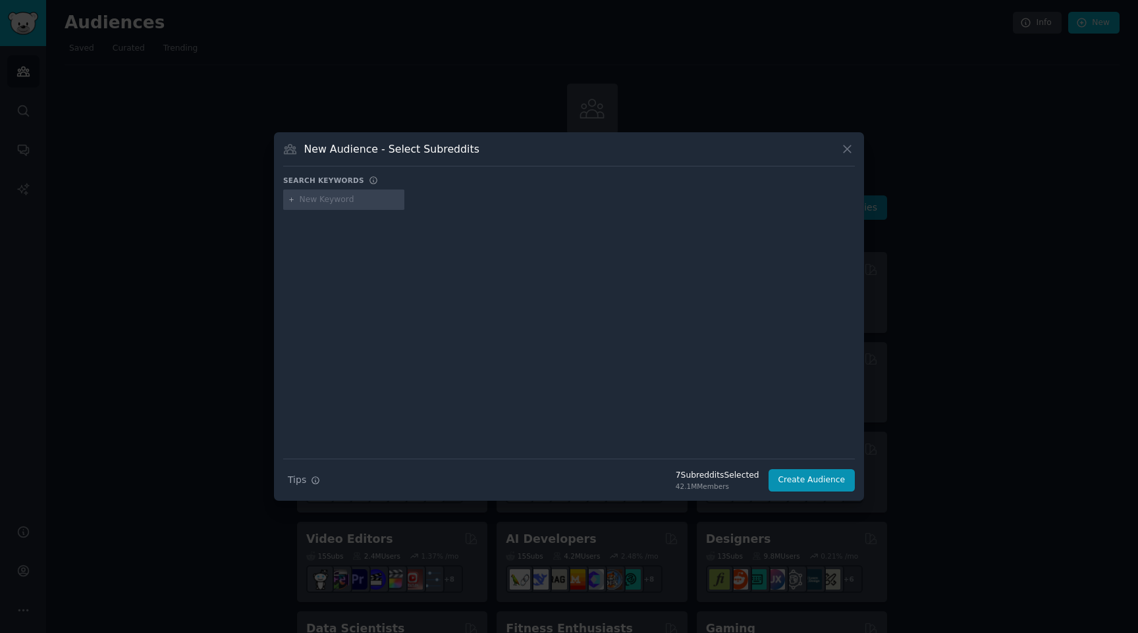
click at [329, 204] on input "text" at bounding box center [350, 200] width 100 height 12
type input "write note"
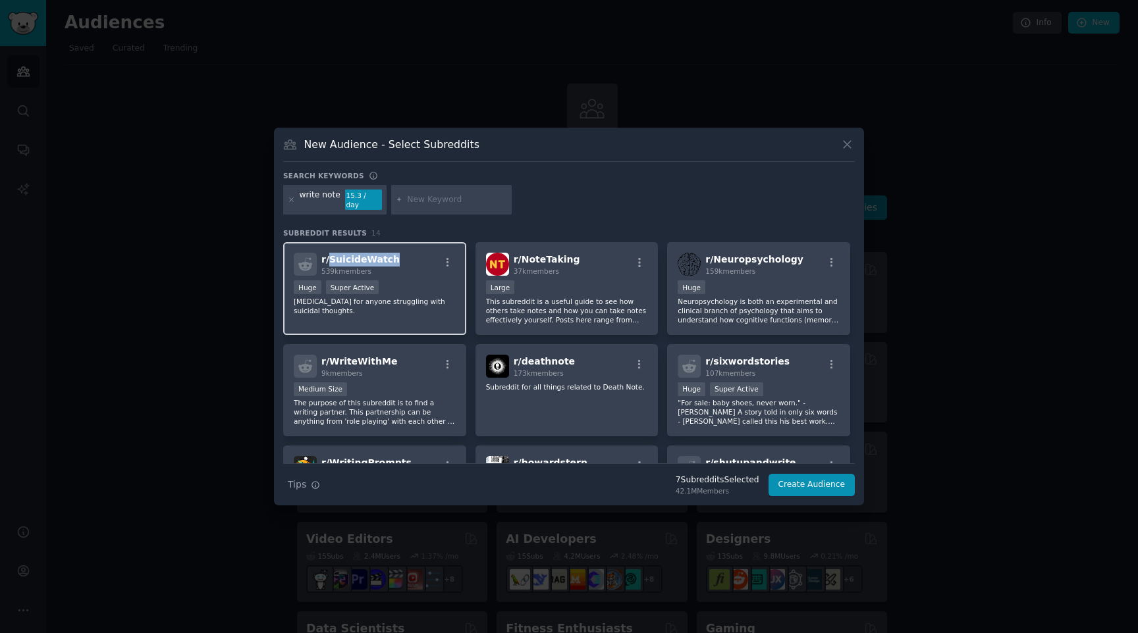
drag, startPoint x: 398, startPoint y: 256, endPoint x: 330, endPoint y: 260, distance: 68.6
click at [330, 260] on div "r/ SuicideWatch 539k members" at bounding box center [375, 264] width 162 height 23
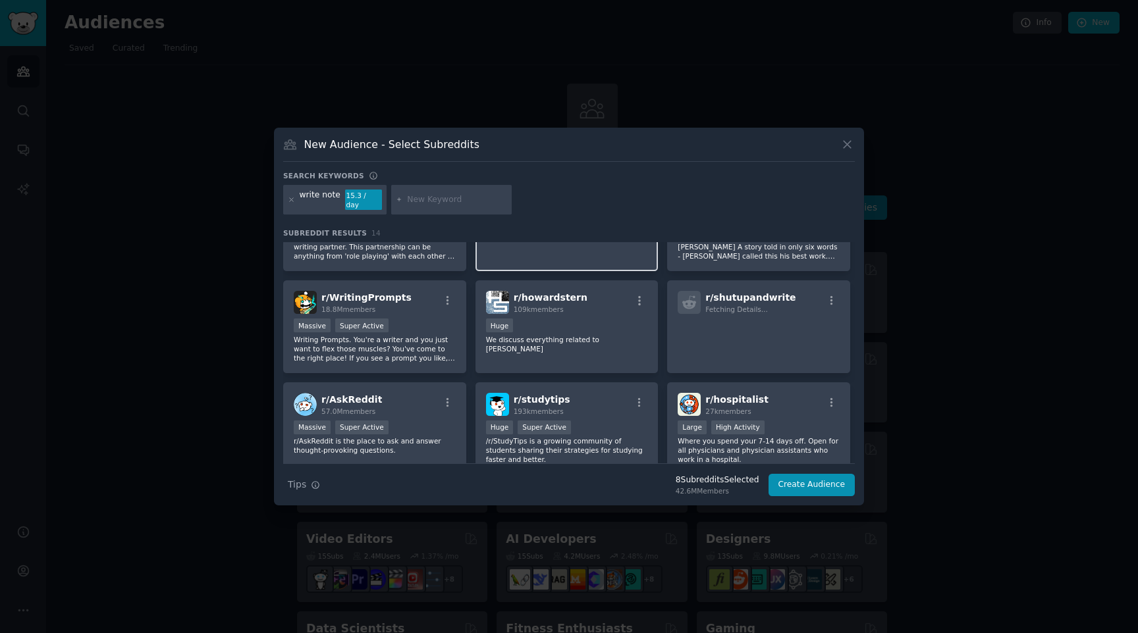
scroll to position [174, 0]
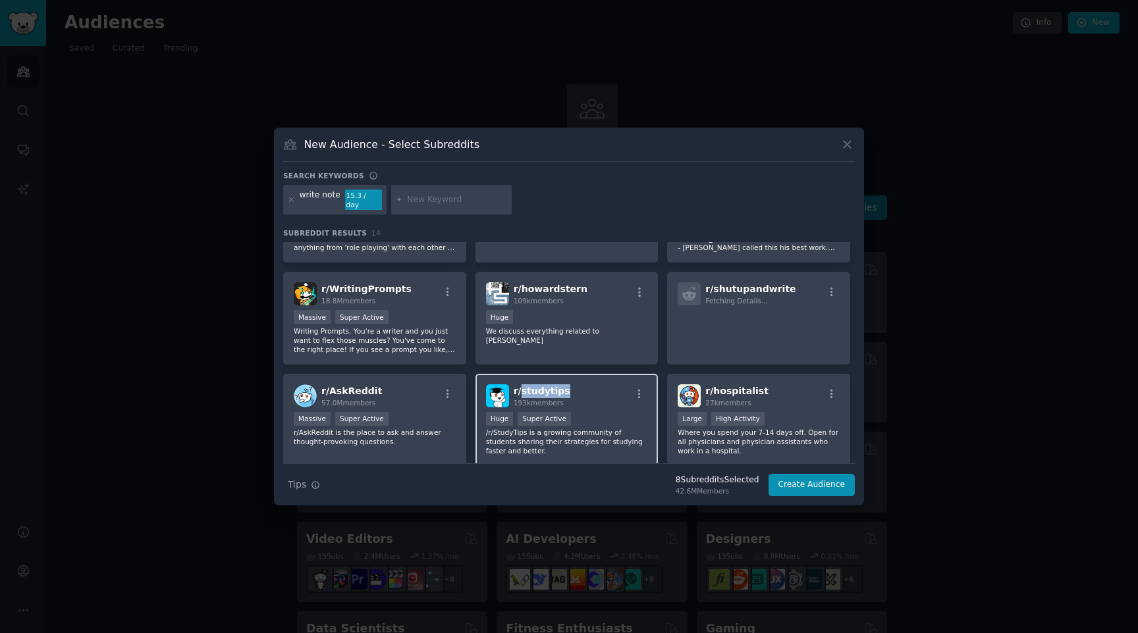
drag, startPoint x: 567, startPoint y: 387, endPoint x: 519, endPoint y: 392, distance: 48.3
click at [519, 392] on div "r/ studytips 193k members" at bounding box center [567, 396] width 162 height 23
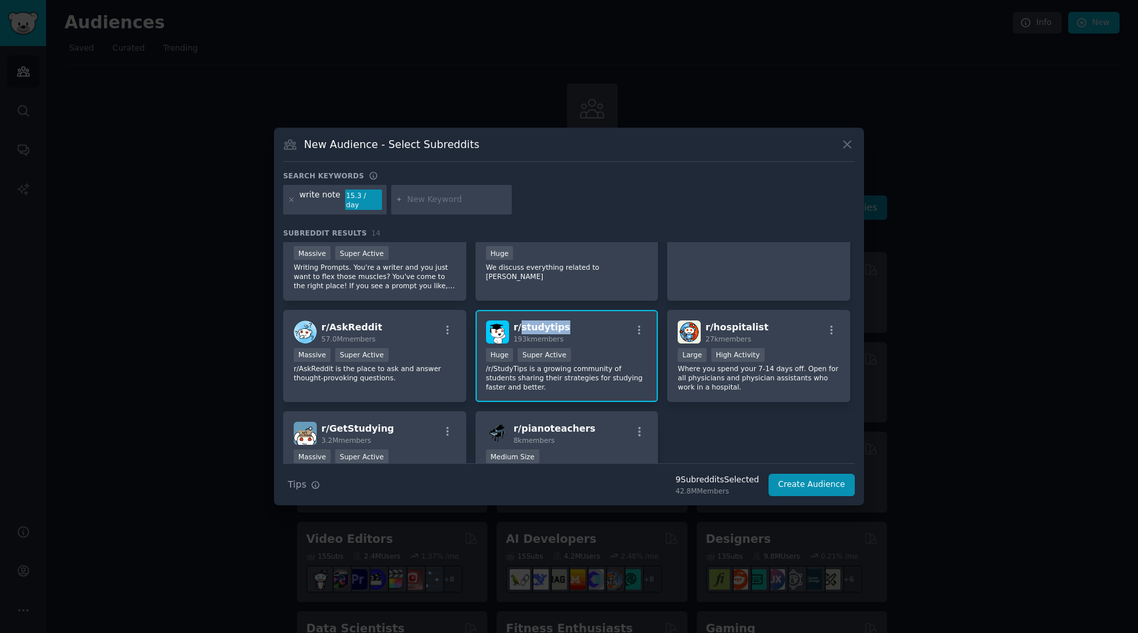
scroll to position [243, 0]
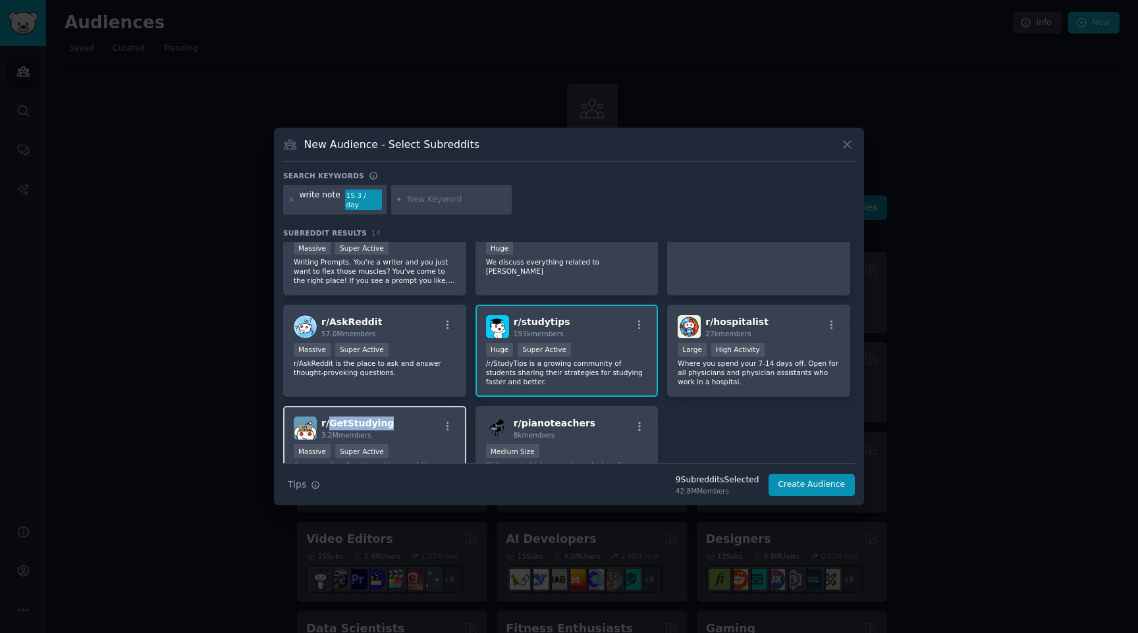
drag, startPoint x: 396, startPoint y: 421, endPoint x: 327, endPoint y: 424, distance: 69.2
click at [327, 424] on div "r/ GetStudying 3.2M members" at bounding box center [375, 428] width 162 height 23
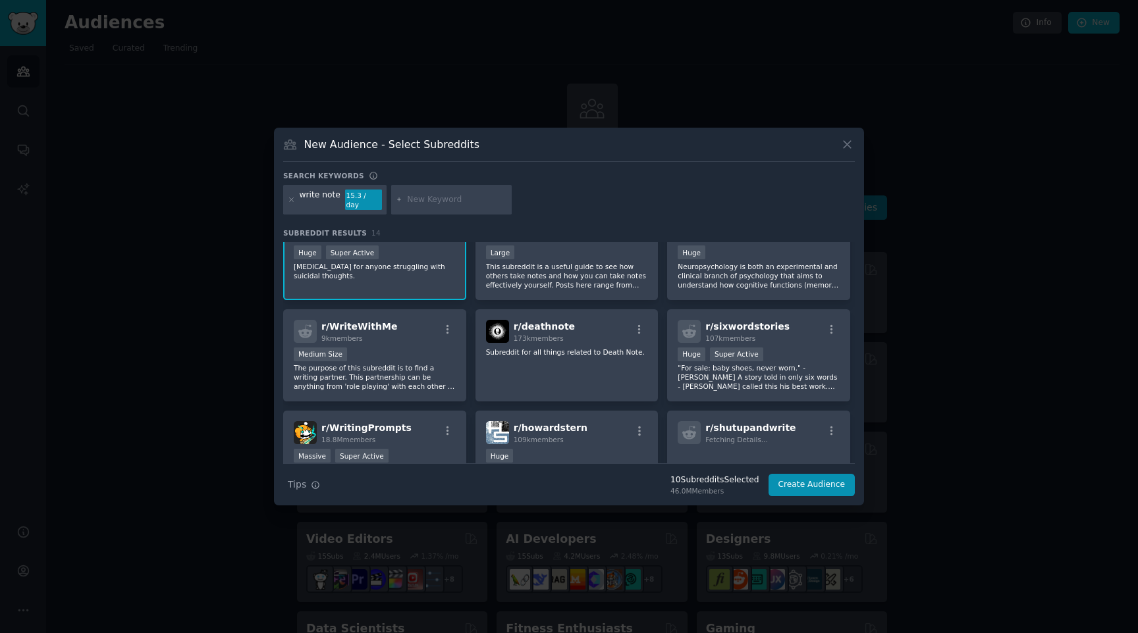
scroll to position [30, 0]
